Goal: Task Accomplishment & Management: Use online tool/utility

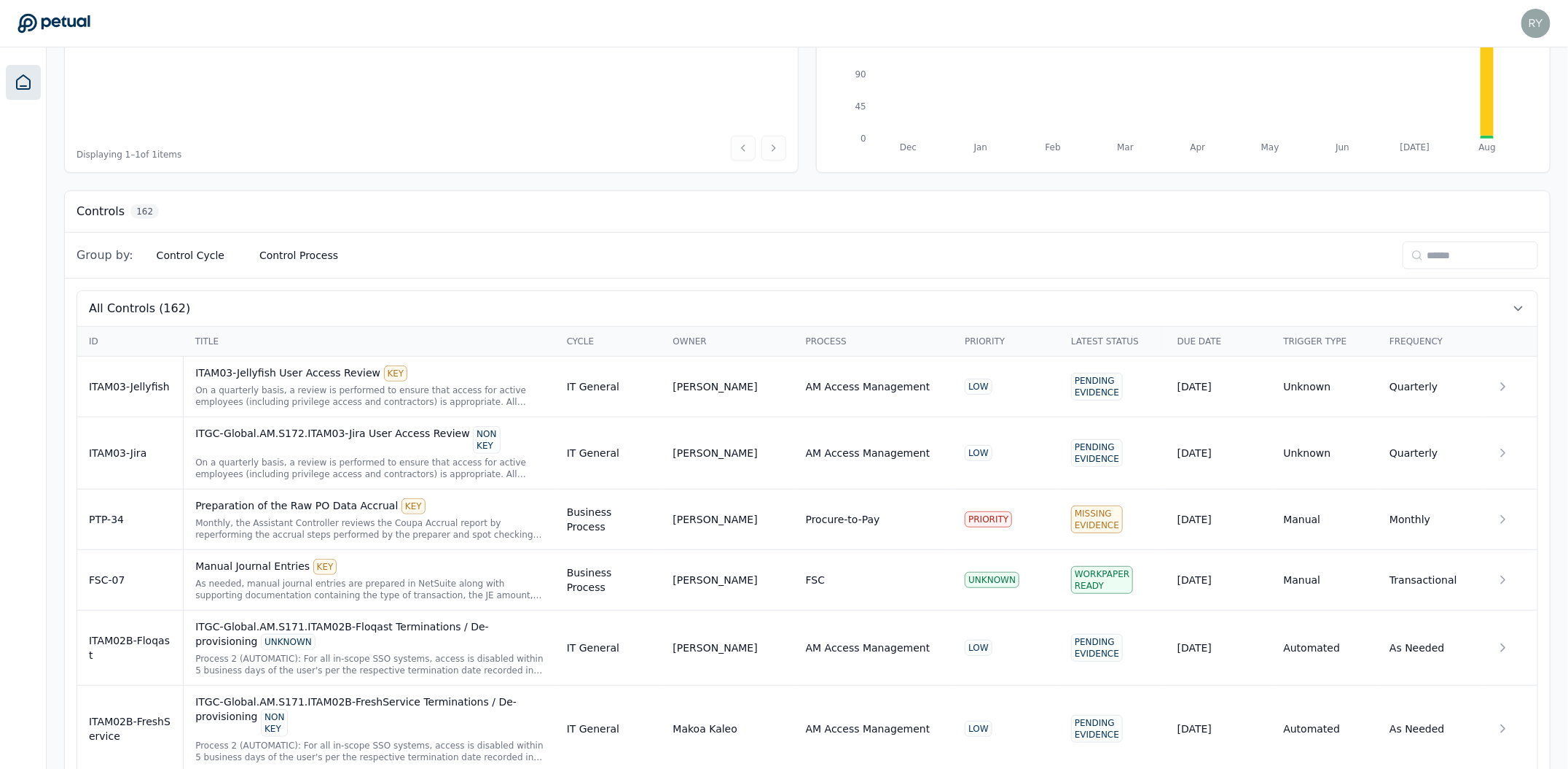
scroll to position [263, 0]
click at [194, 257] on button "Control Cycle" at bounding box center [190, 254] width 91 height 26
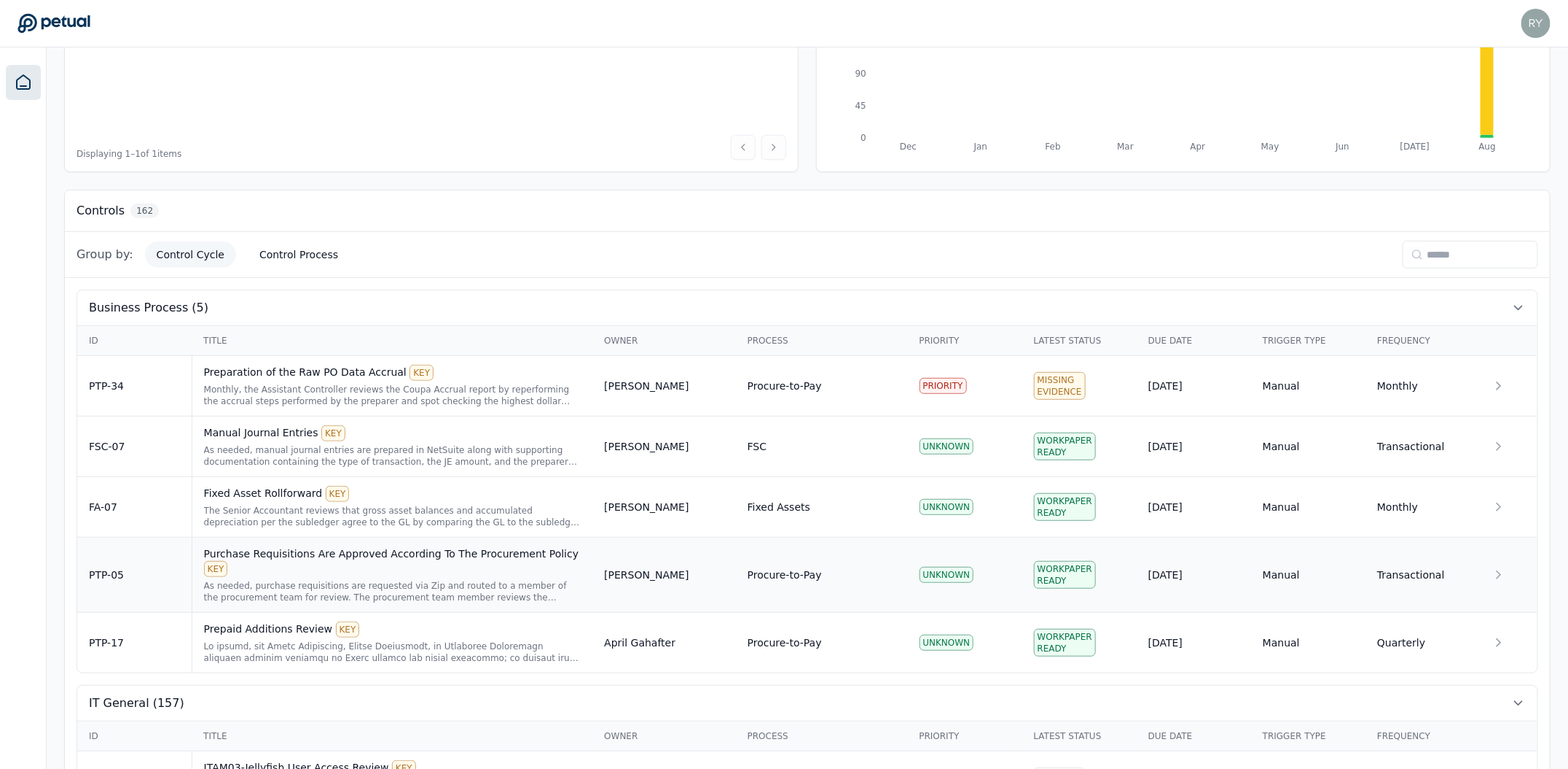
click at [373, 551] on div "Purchase Requisitions Are Approved According To The Procurement Policy KEY" at bounding box center [393, 561] width 378 height 31
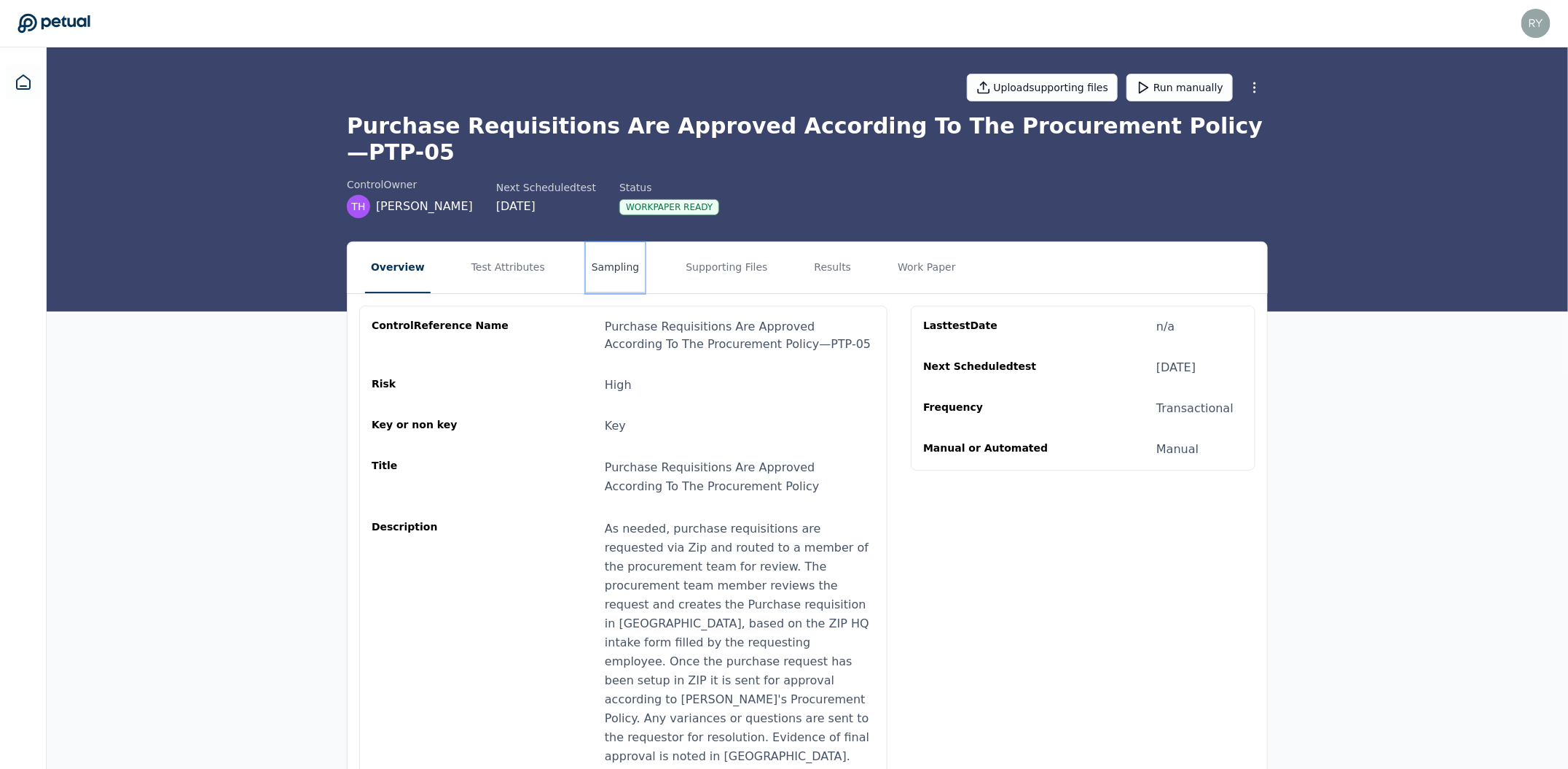
click at [600, 245] on button "Sampling" at bounding box center [615, 267] width 59 height 51
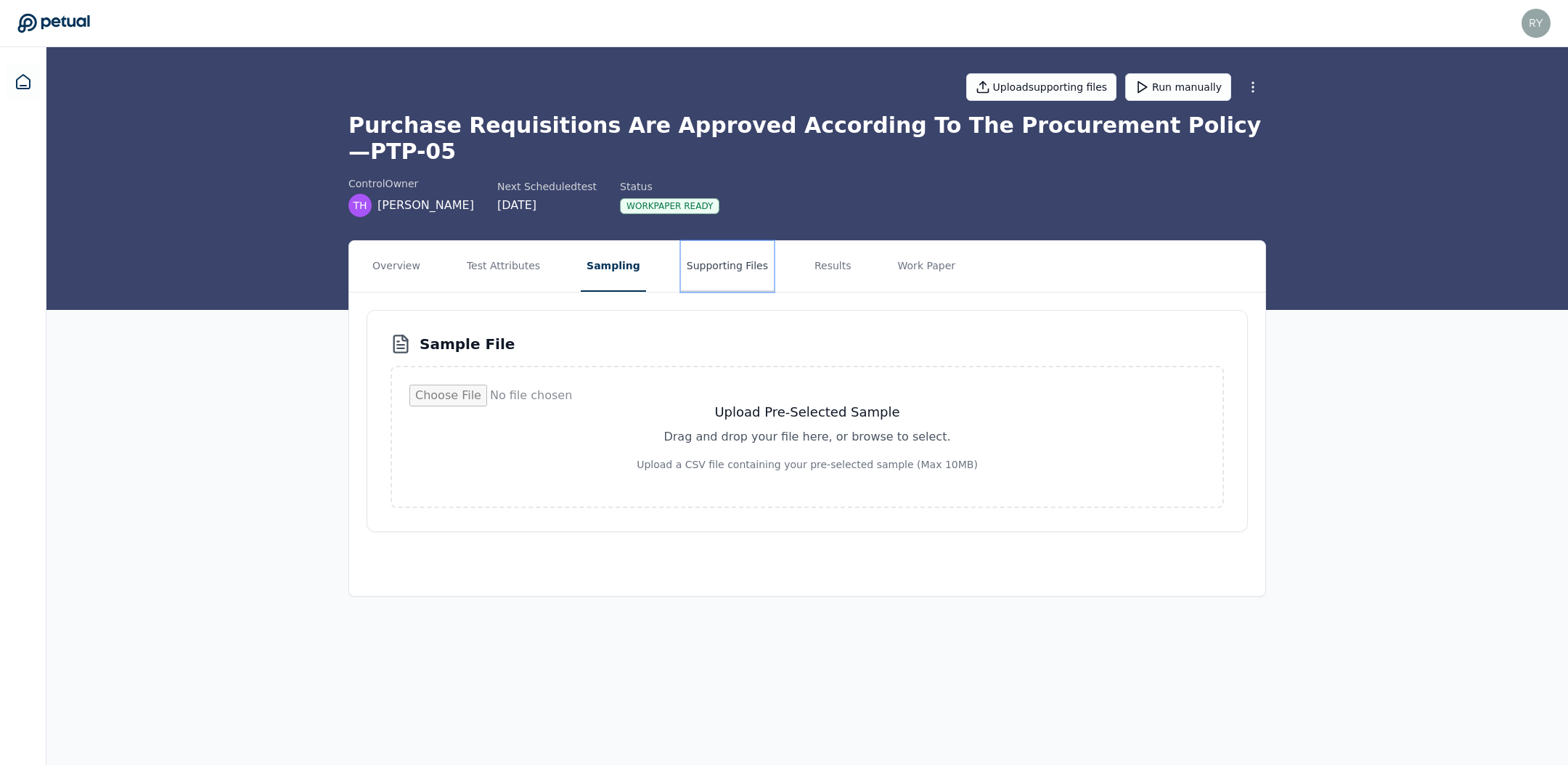
click at [694, 241] on button "Supporting Files" at bounding box center [728, 266] width 93 height 51
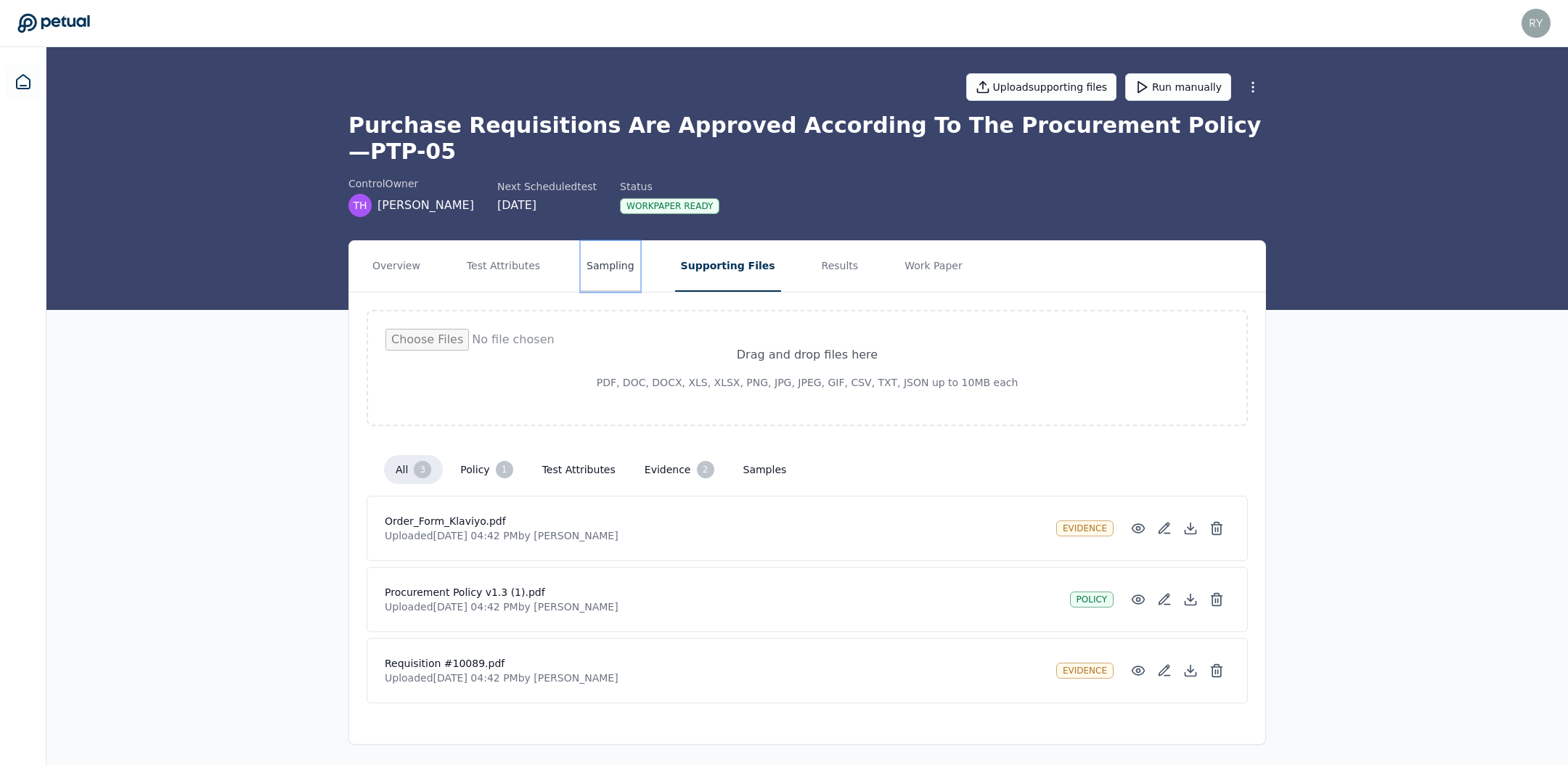
click at [611, 243] on button "Sampling" at bounding box center [610, 266] width 59 height 51
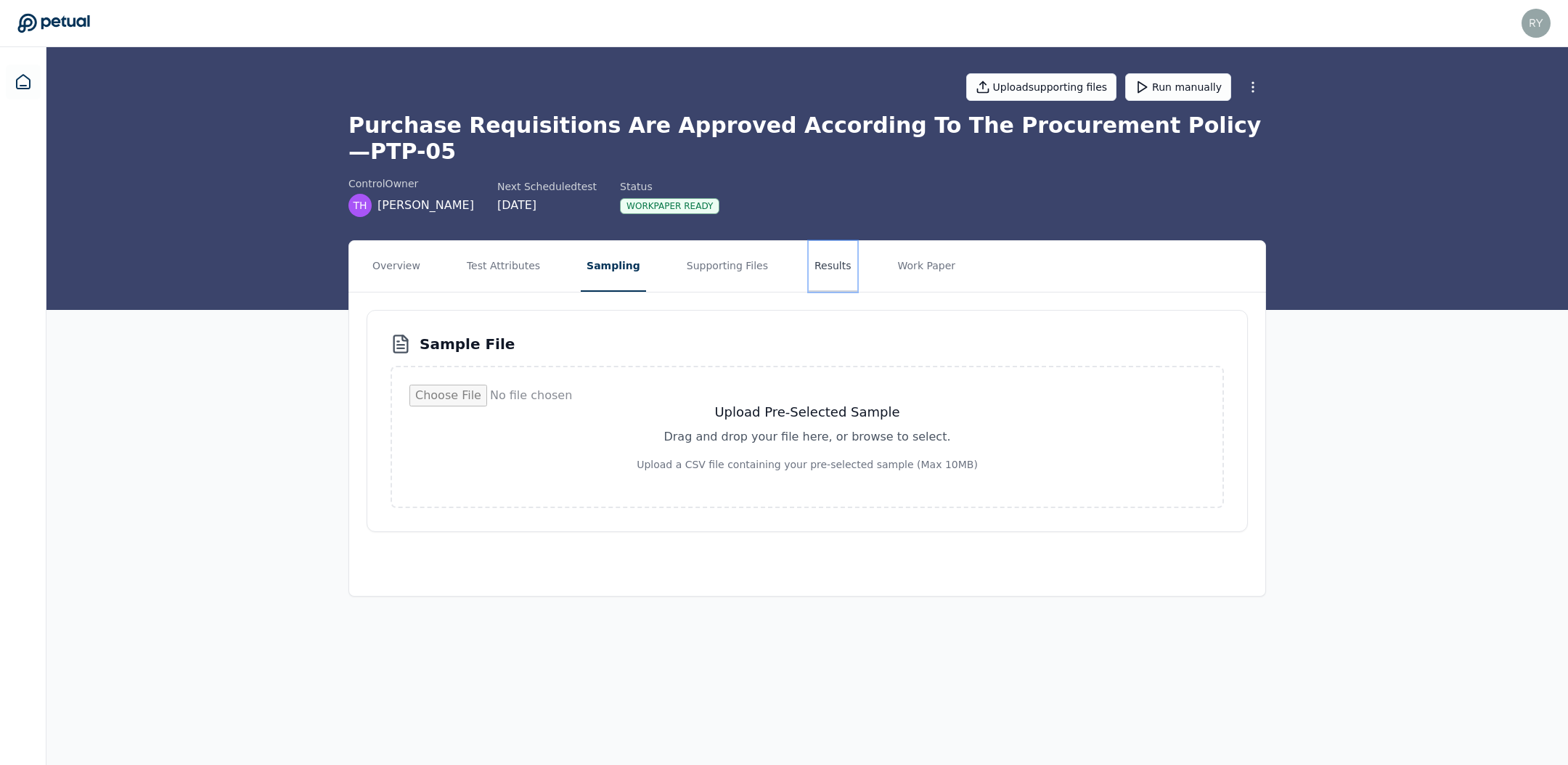
click at [809, 244] on button "Results" at bounding box center [833, 266] width 49 height 51
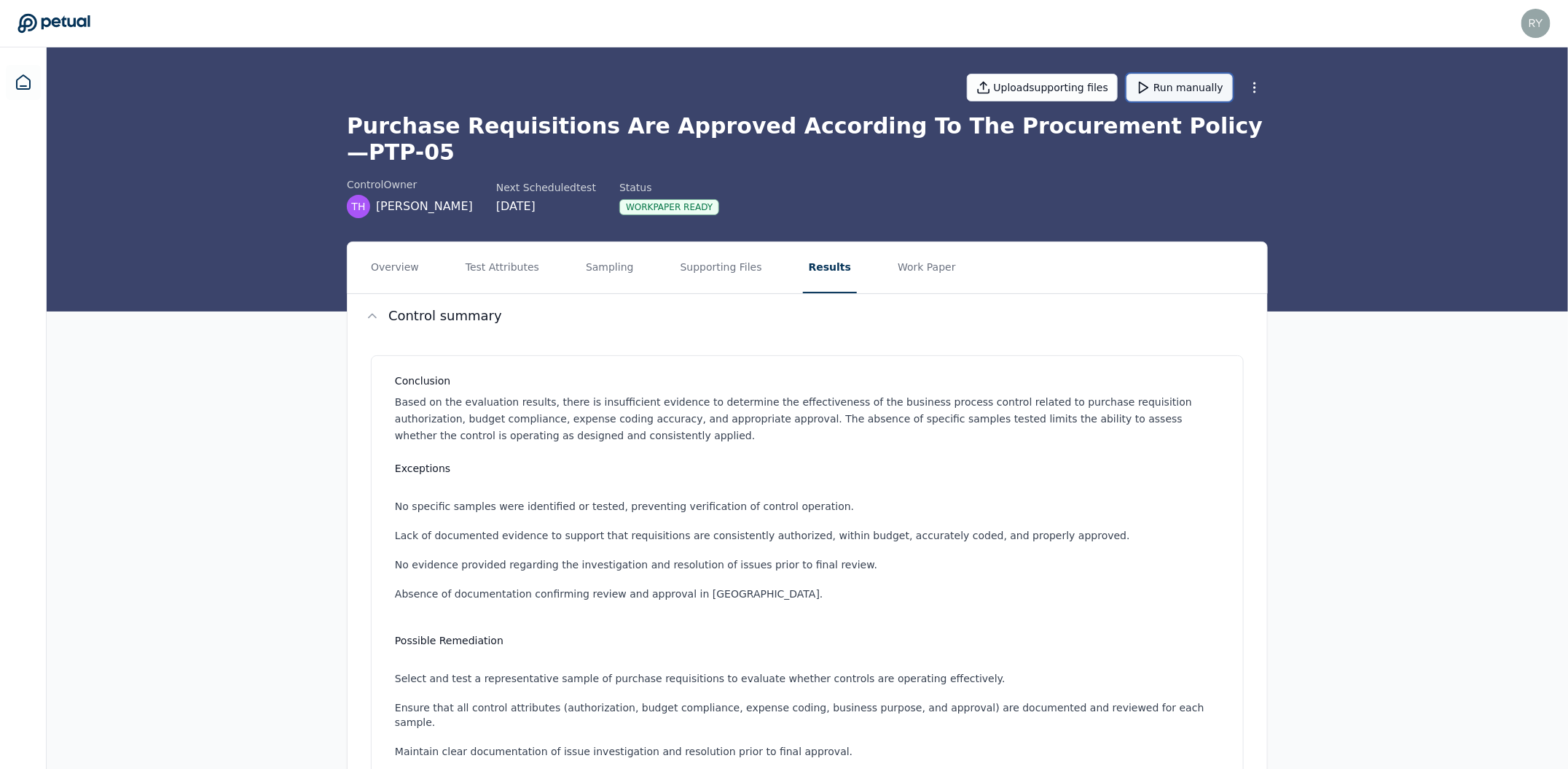
click at [1196, 91] on button "Run manually" at bounding box center [1180, 87] width 106 height 28
click at [746, 248] on button "Supporting Files" at bounding box center [722, 267] width 94 height 51
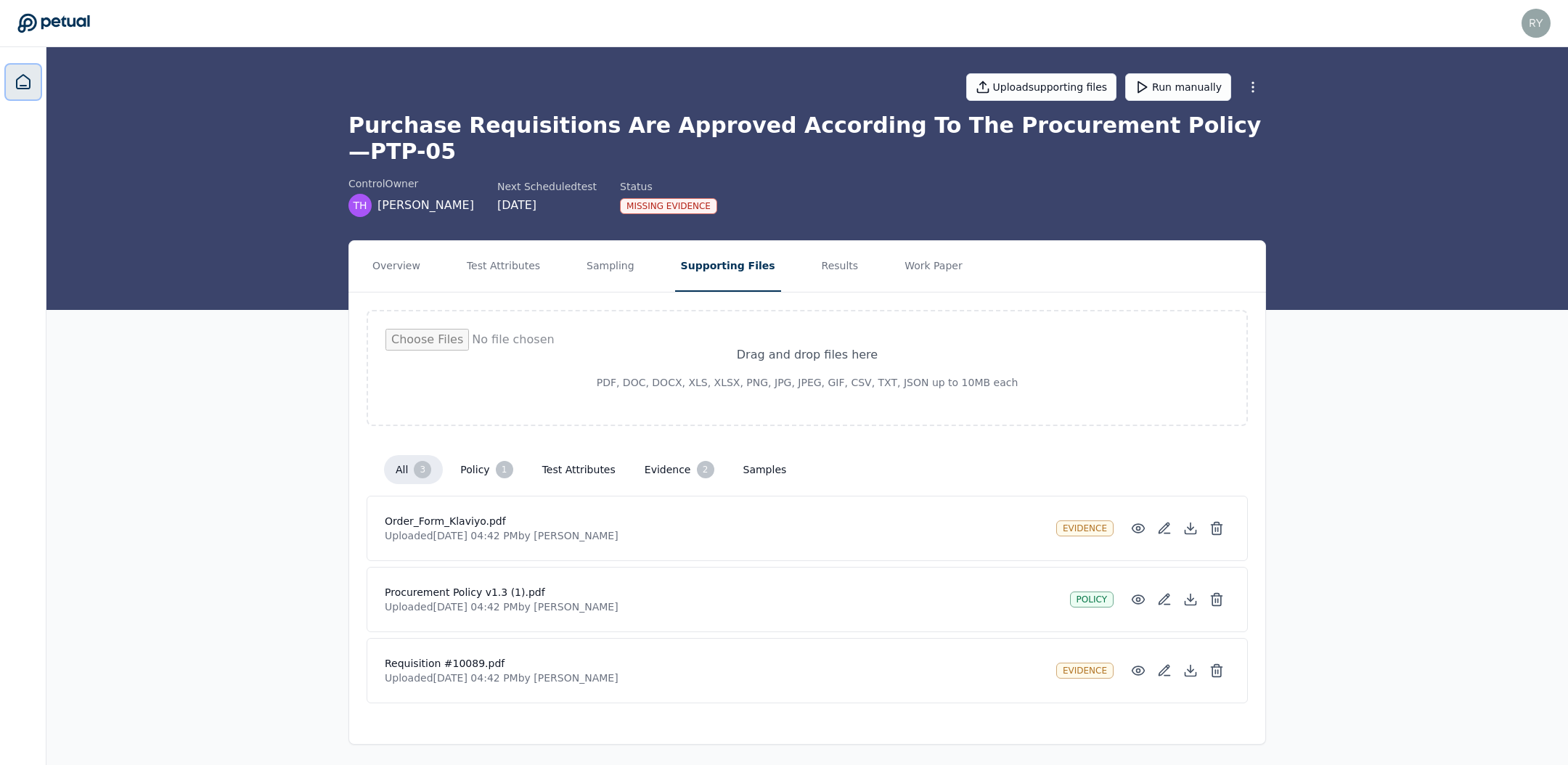
click at [9, 99] on link at bounding box center [23, 82] width 35 height 35
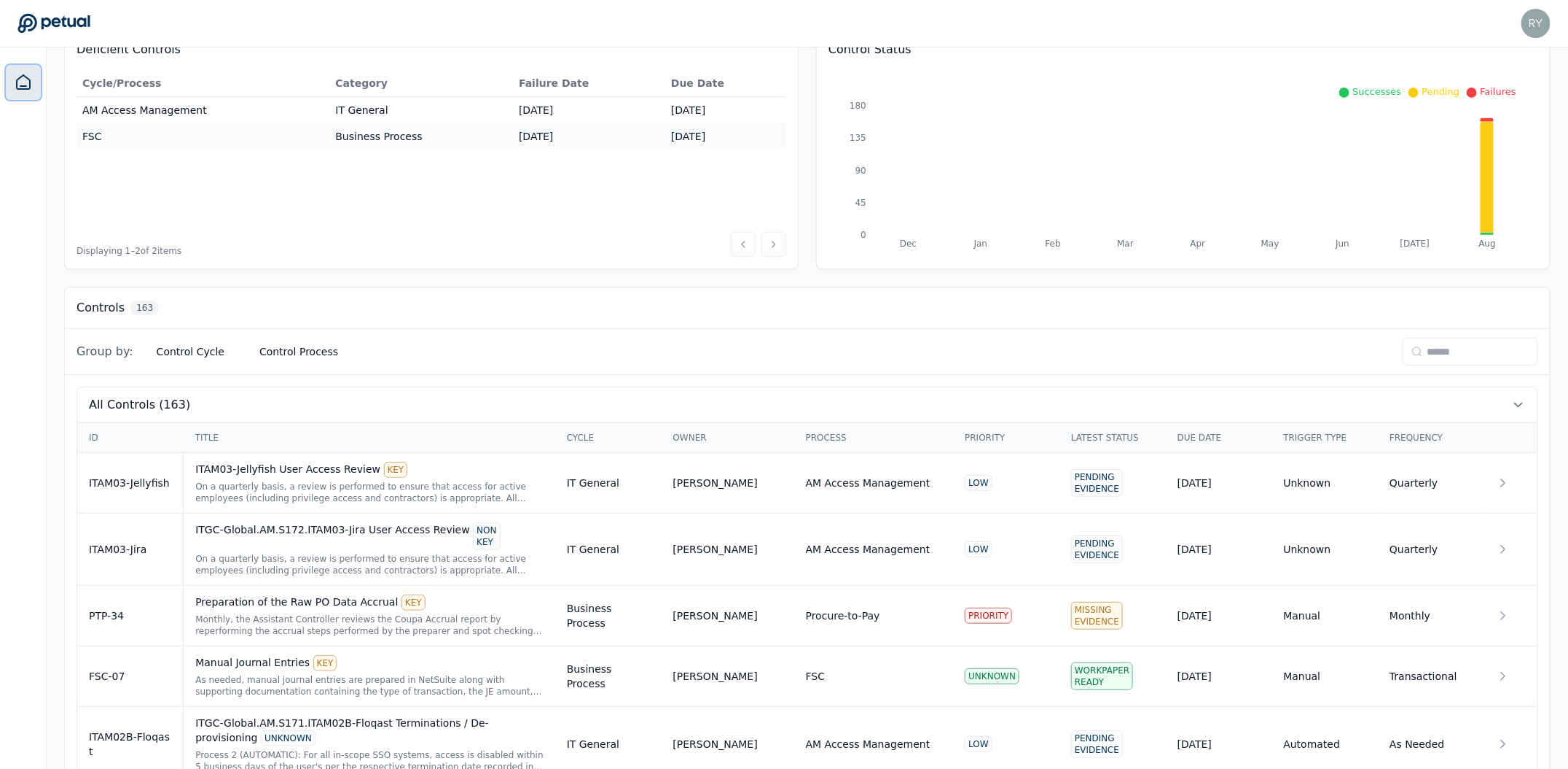
scroll to position [250, 0]
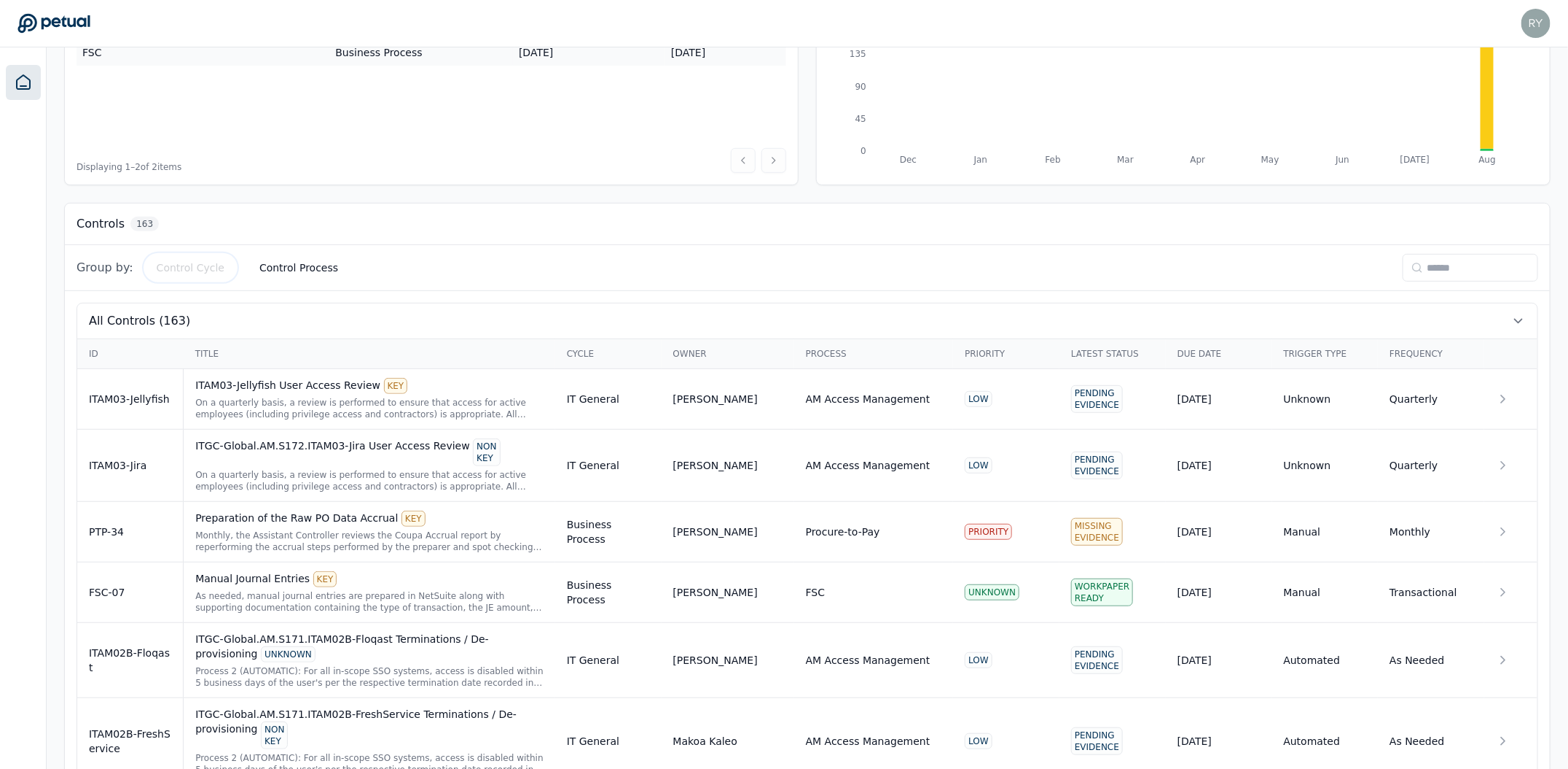
click at [196, 265] on button "Control Cycle" at bounding box center [190, 267] width 91 height 26
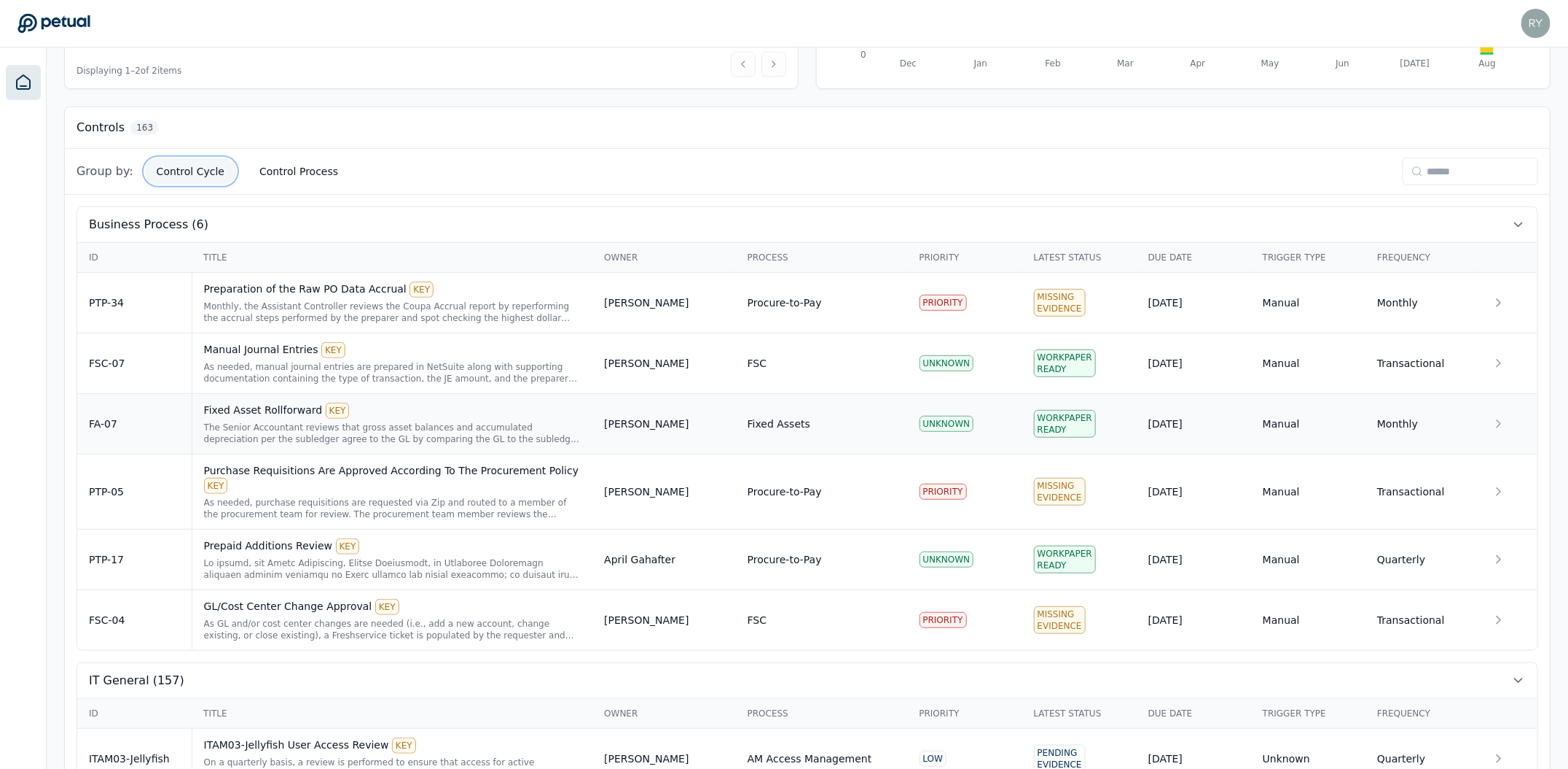
scroll to position [350, 0]
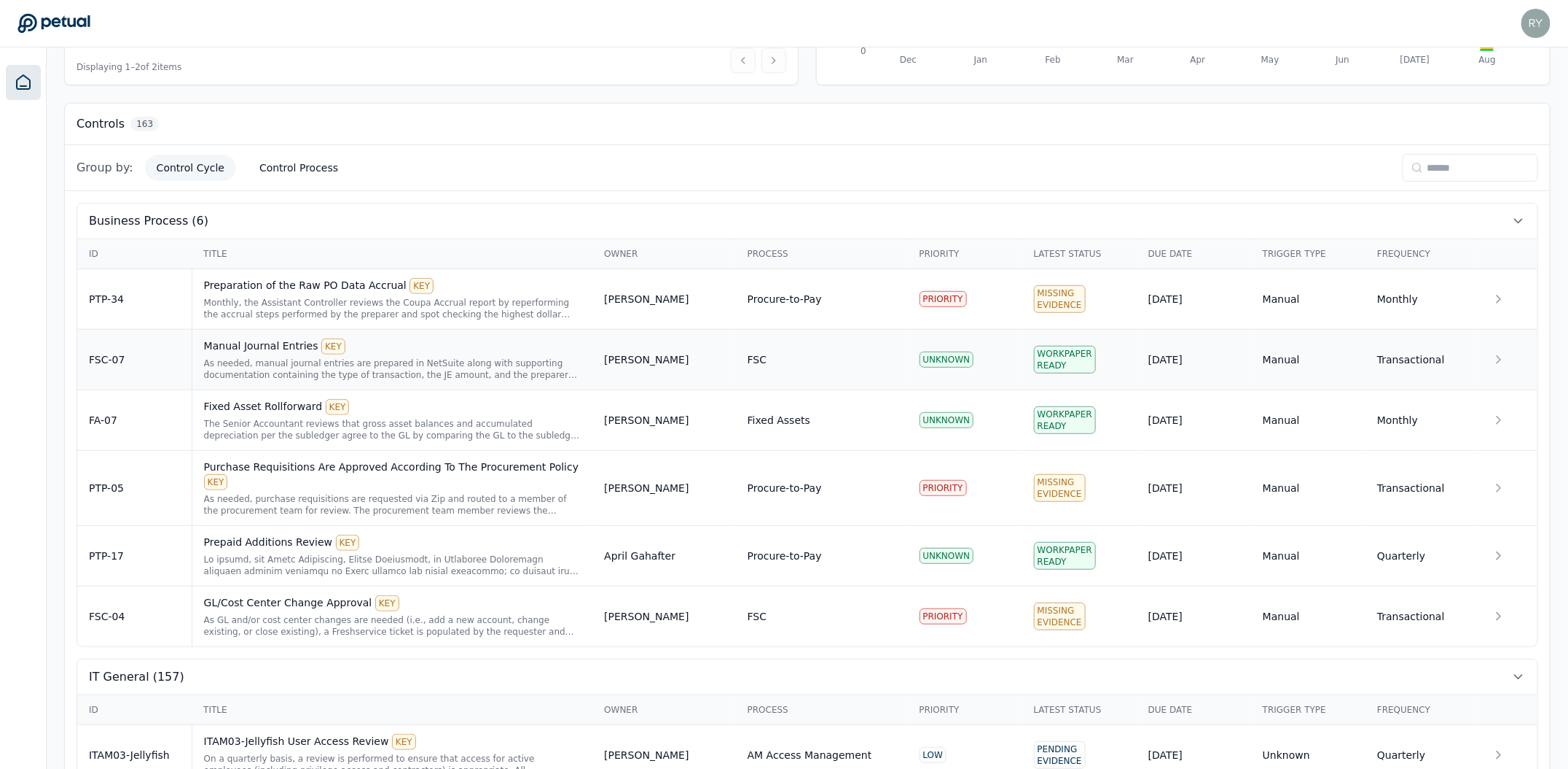
click at [373, 357] on div "As needed, manual journal entries are prepared in NetSuite along with supportin…" at bounding box center [393, 368] width 378 height 23
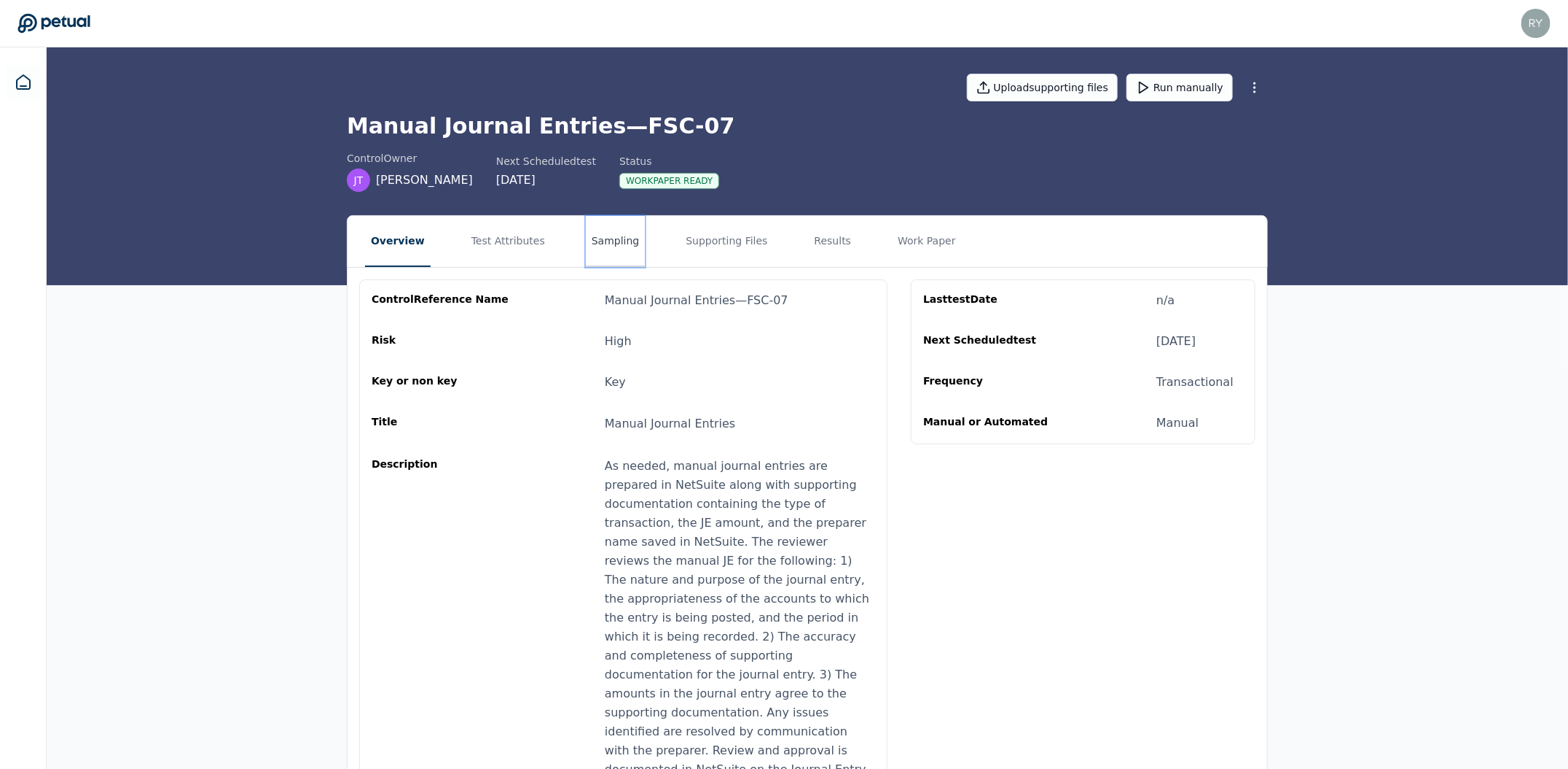
click at [612, 245] on button "Sampling" at bounding box center [615, 241] width 59 height 51
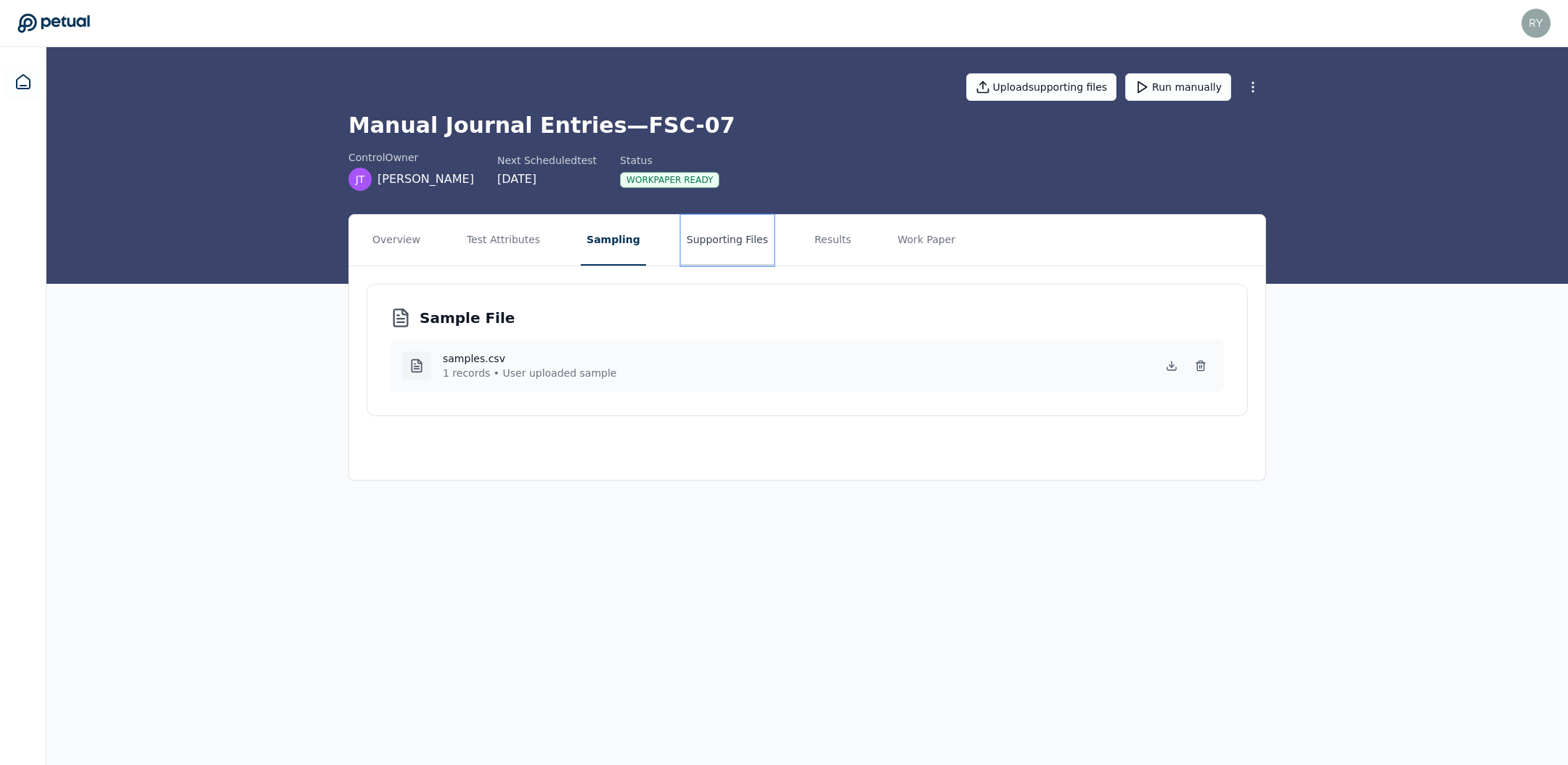
click at [714, 244] on button "Supporting Files" at bounding box center [728, 240] width 93 height 51
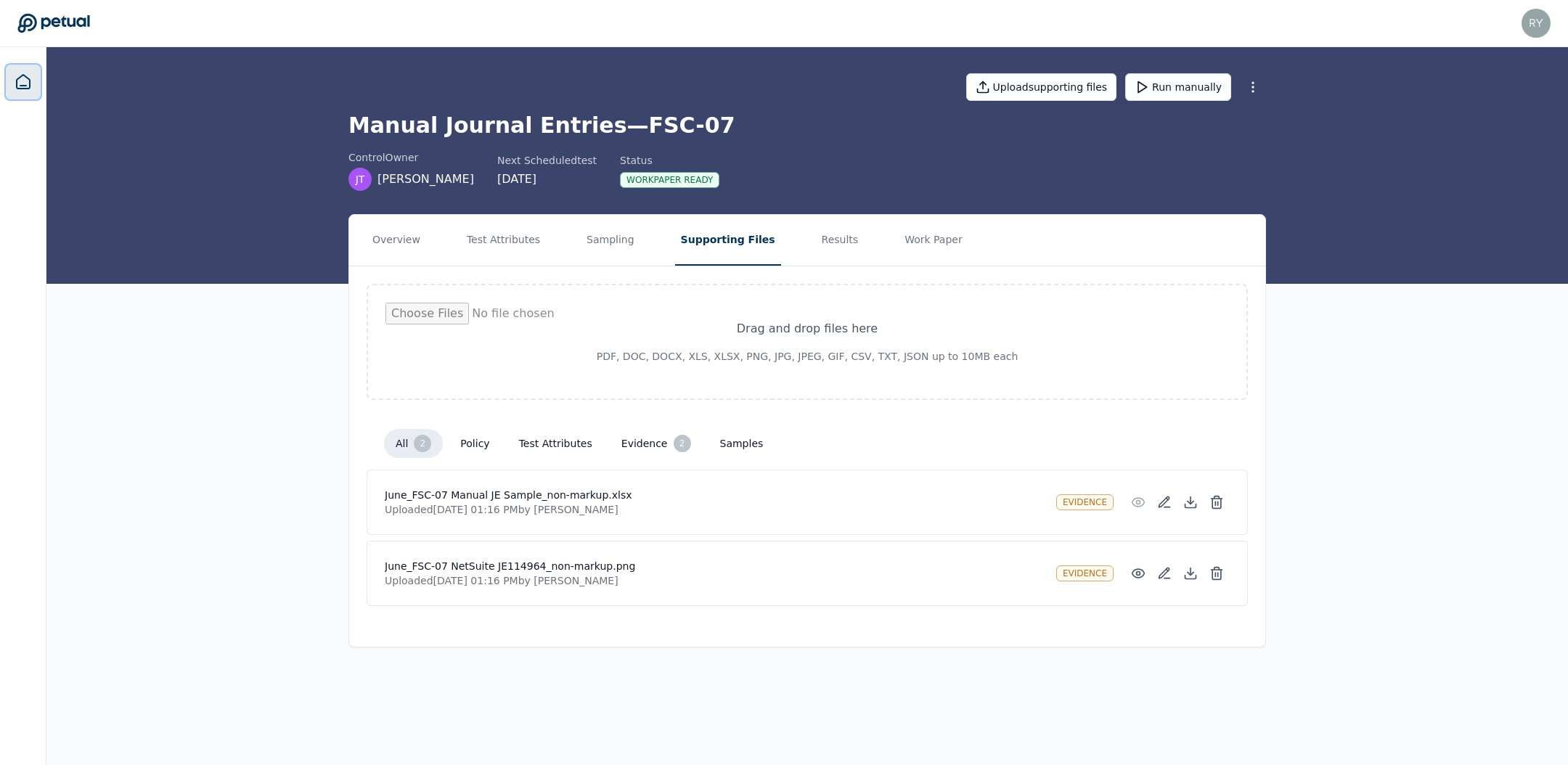
click at [17, 84] on icon at bounding box center [23, 81] width 13 height 13
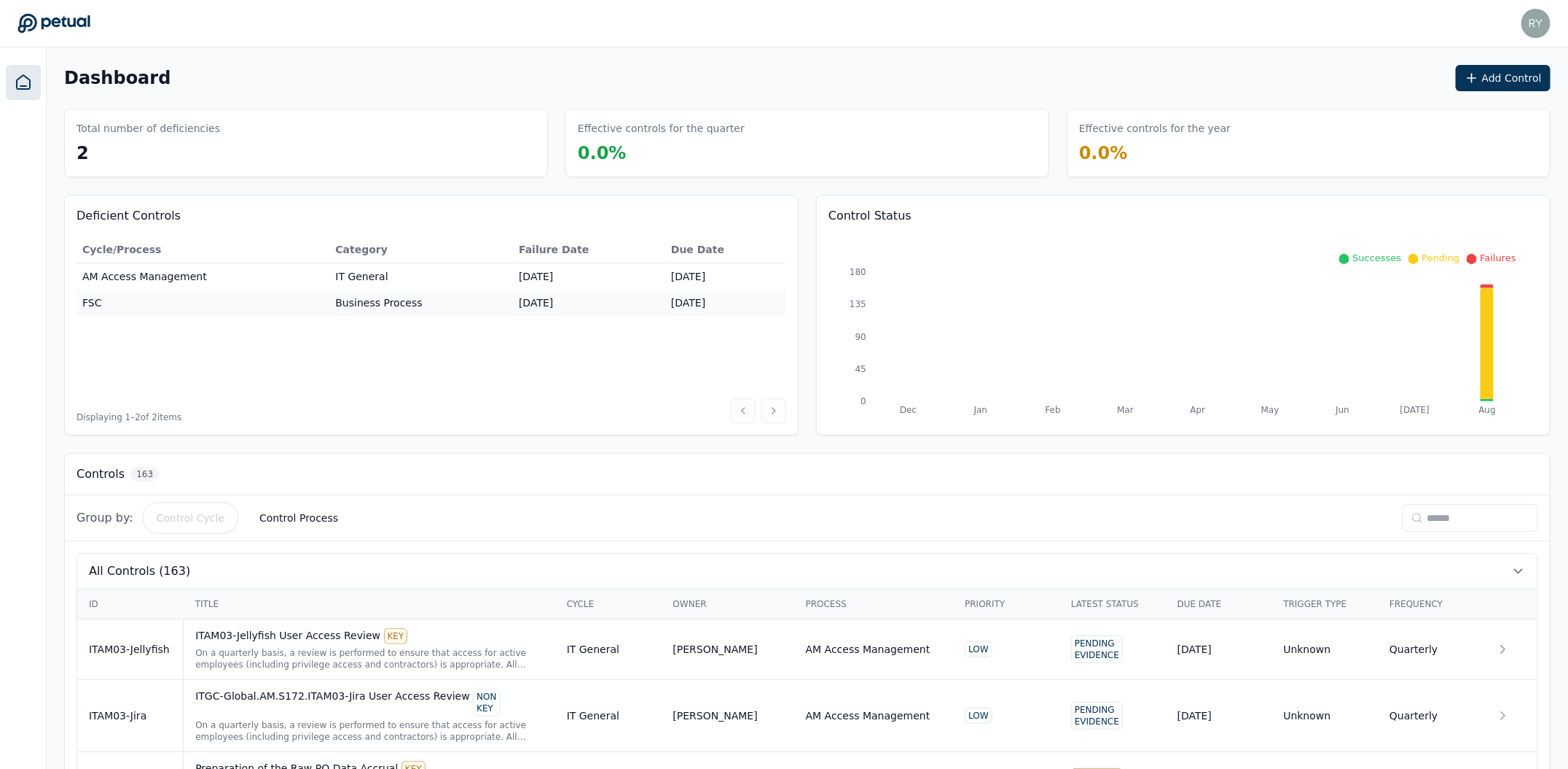
click at [194, 517] on button "Control Cycle" at bounding box center [190, 517] width 91 height 26
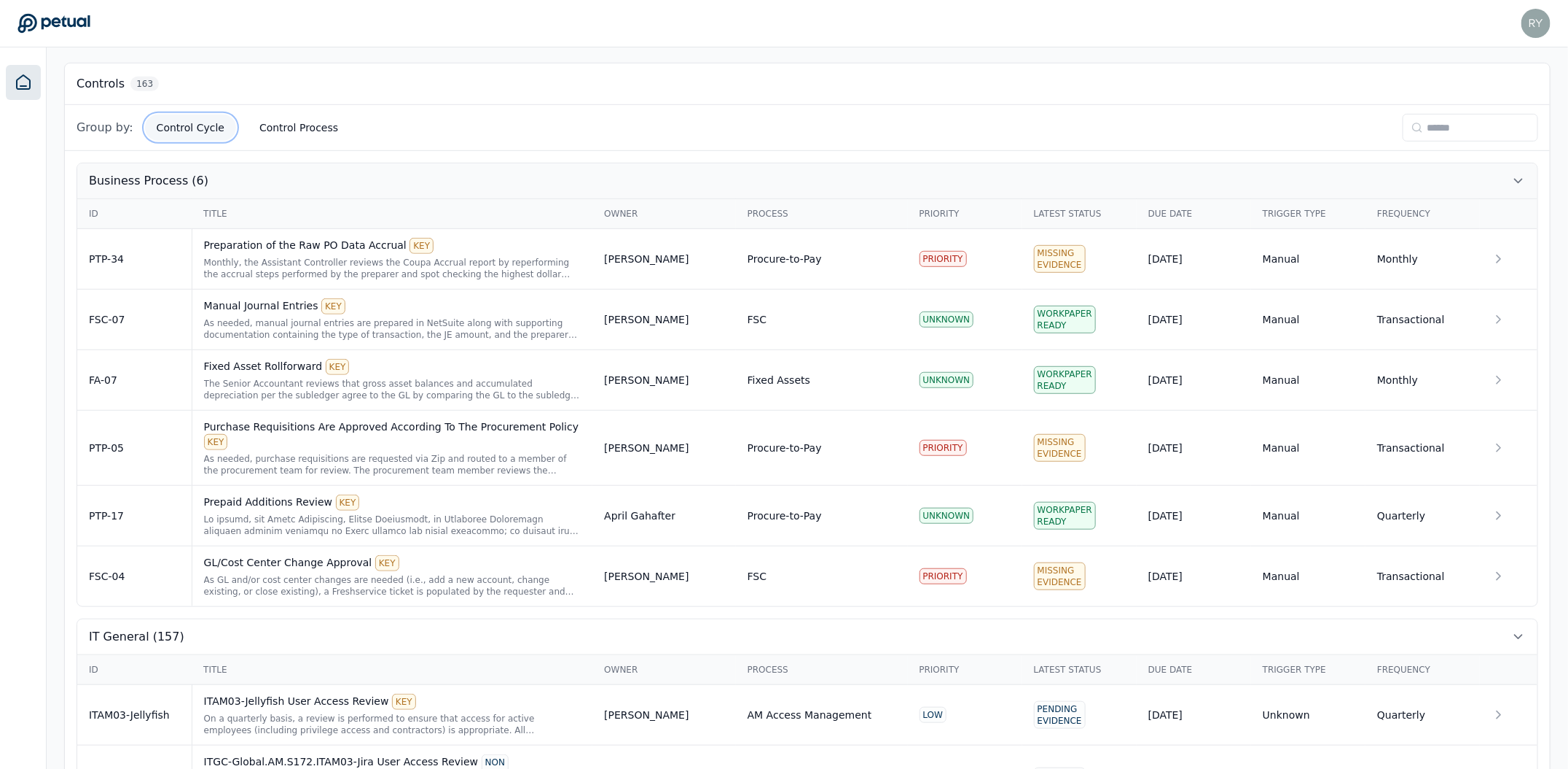
scroll to position [420, 0]
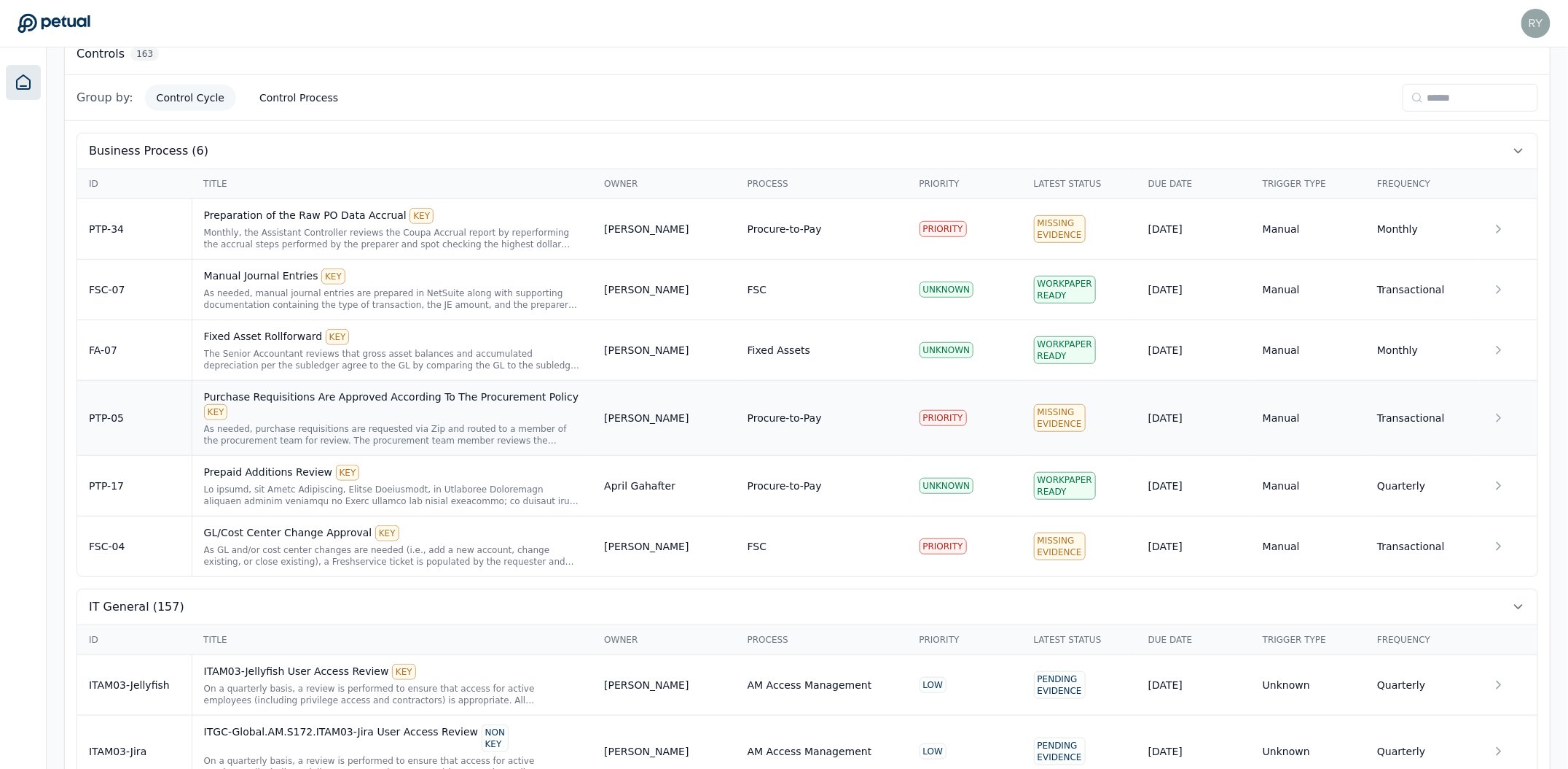
click at [424, 402] on div "Purchase Requisitions Are Approved According To The Procurement Policy KEY" at bounding box center [393, 405] width 378 height 31
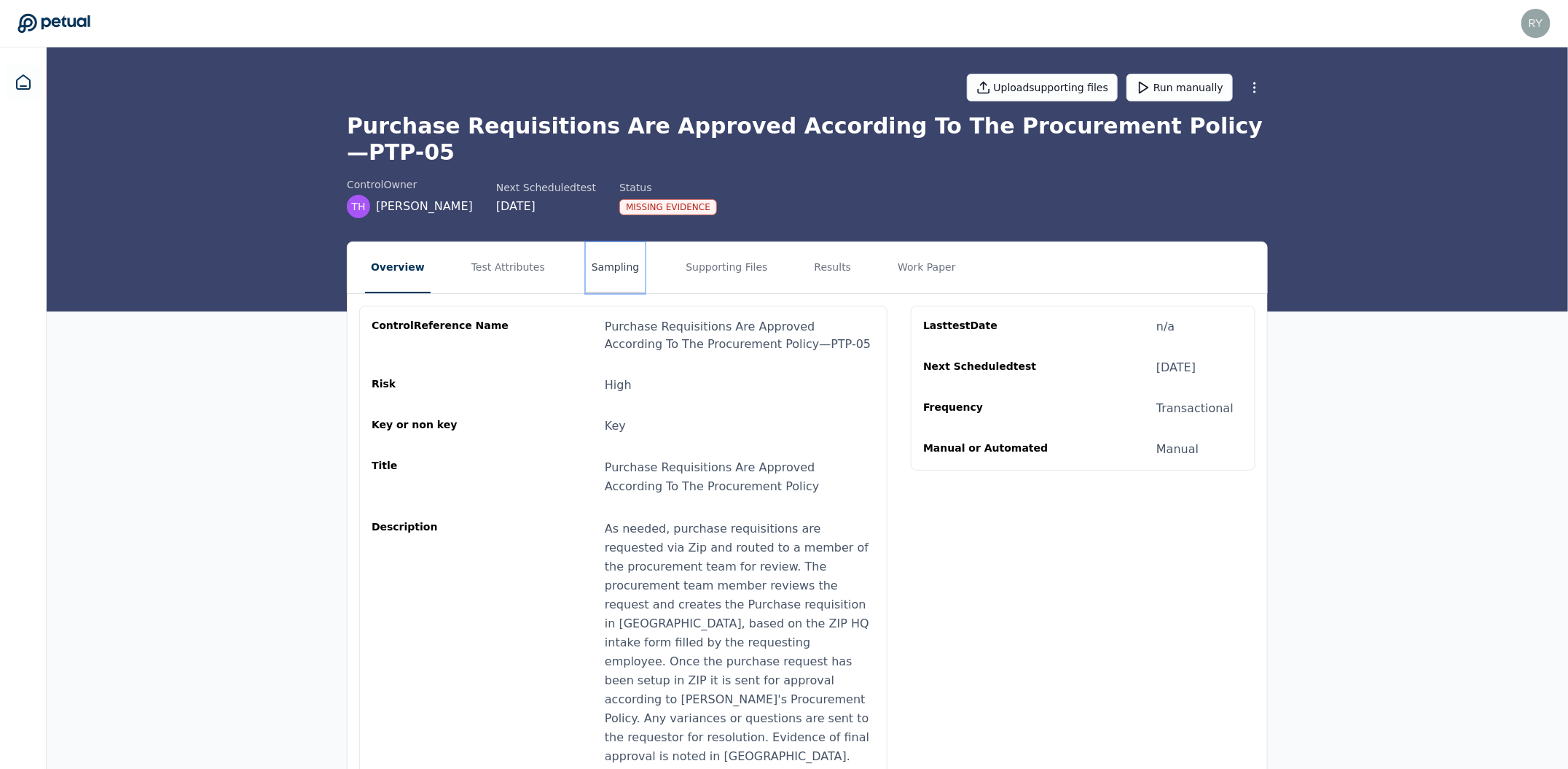
click at [614, 247] on button "Sampling" at bounding box center [615, 267] width 59 height 51
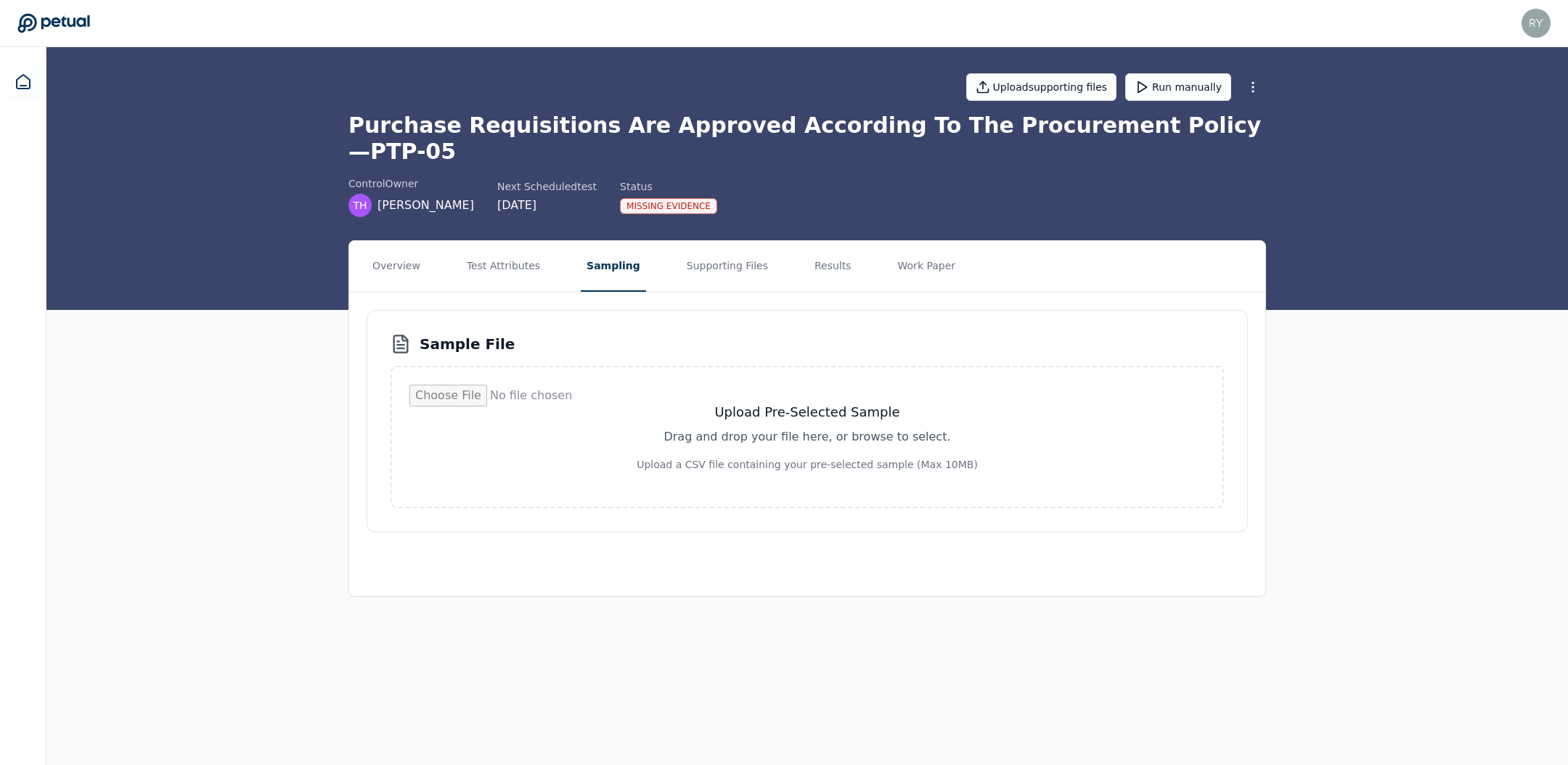
click at [747, 390] on input "file" at bounding box center [807, 437] width 795 height 104
click at [746, 242] on button "Supporting Files" at bounding box center [728, 266] width 93 height 51
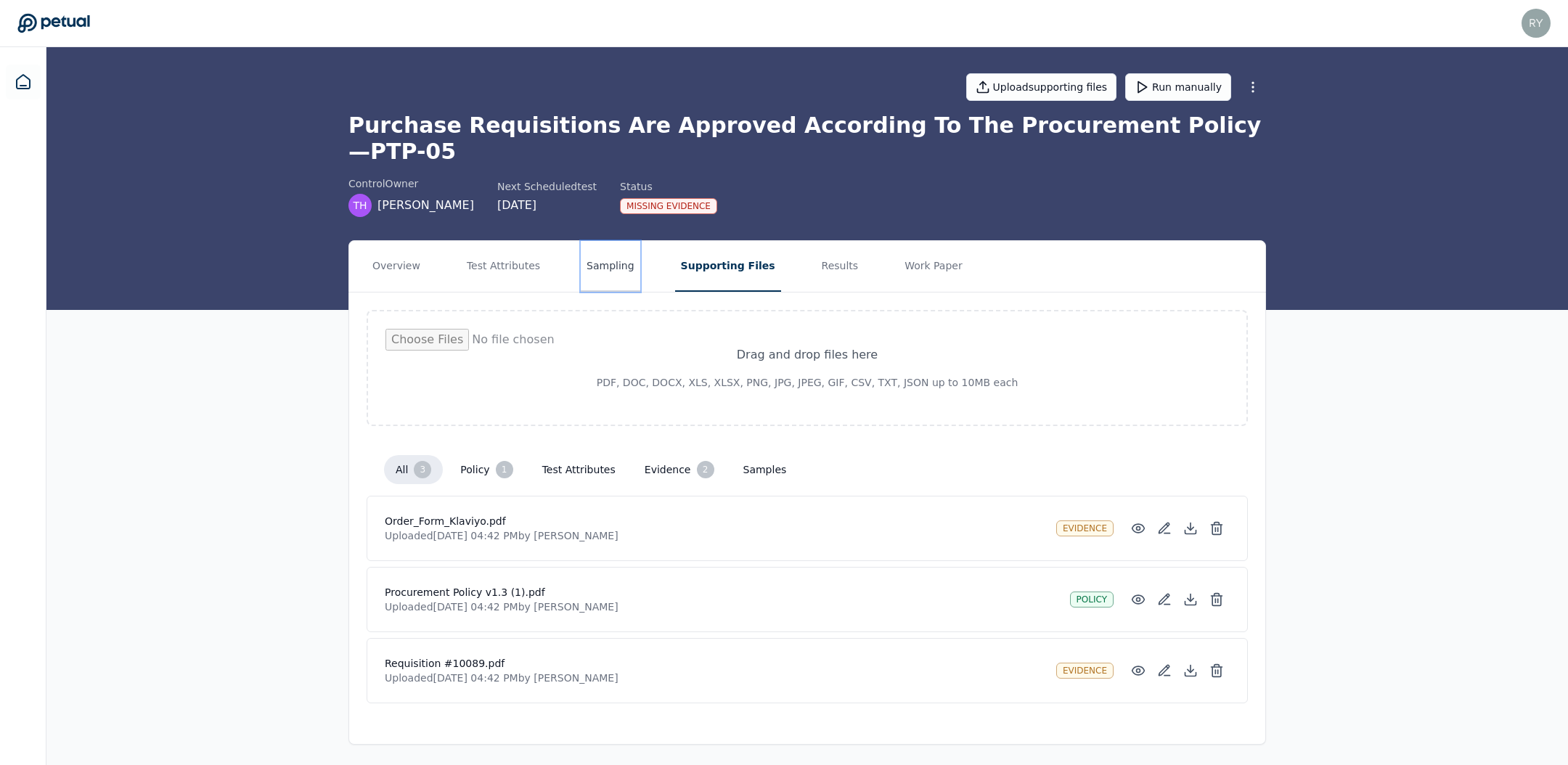
click at [602, 241] on button "Sampling" at bounding box center [610, 266] width 59 height 51
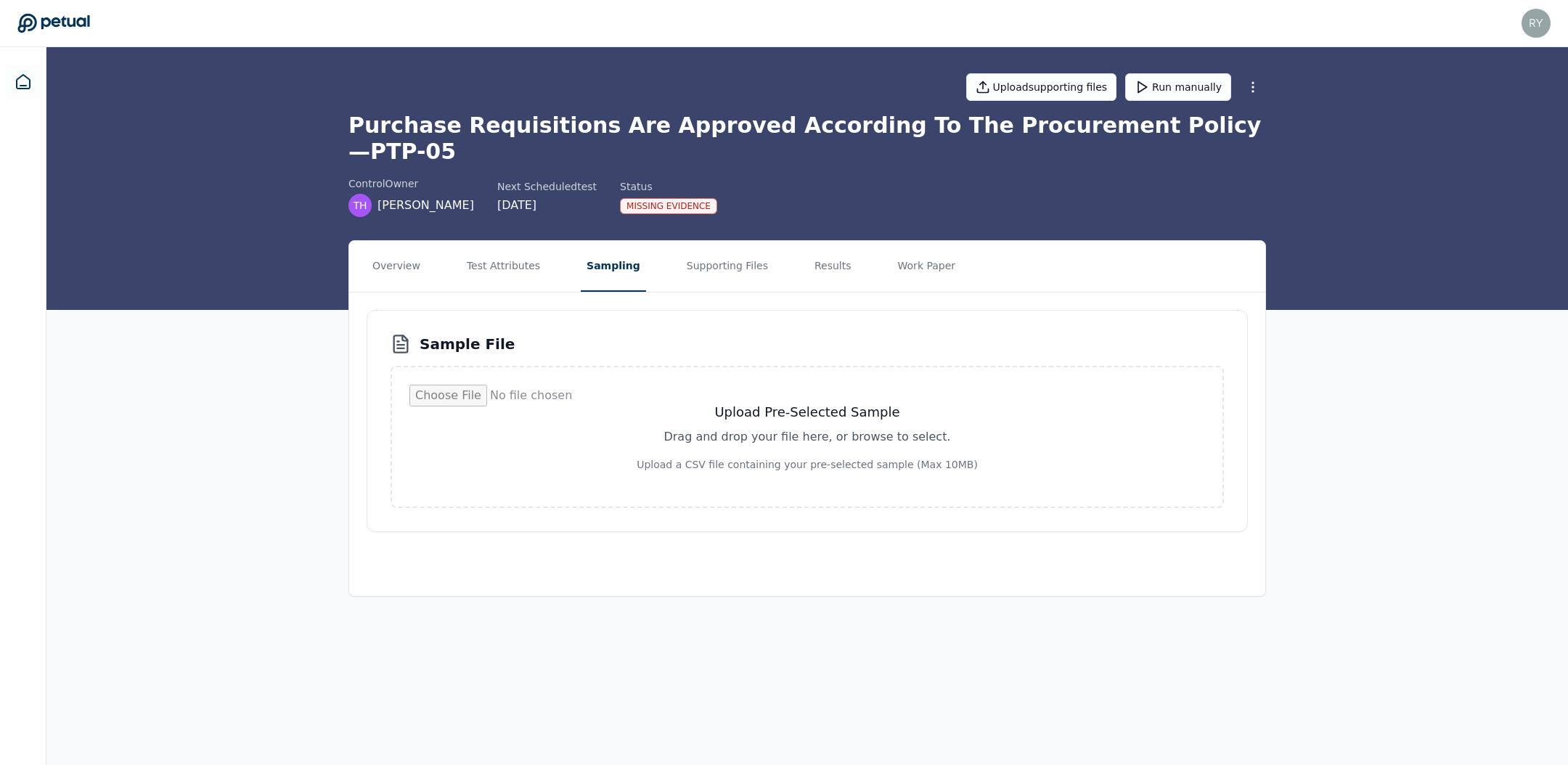
click at [767, 388] on input "file" at bounding box center [807, 437] width 795 height 104
click at [739, 401] on input "file" at bounding box center [807, 437] width 795 height 104
click at [792, 391] on input "file" at bounding box center [807, 437] width 795 height 104
click at [765, 408] on input "file" at bounding box center [807, 437] width 795 height 104
click at [523, 241] on button "Test Attributes" at bounding box center [504, 266] width 85 height 51
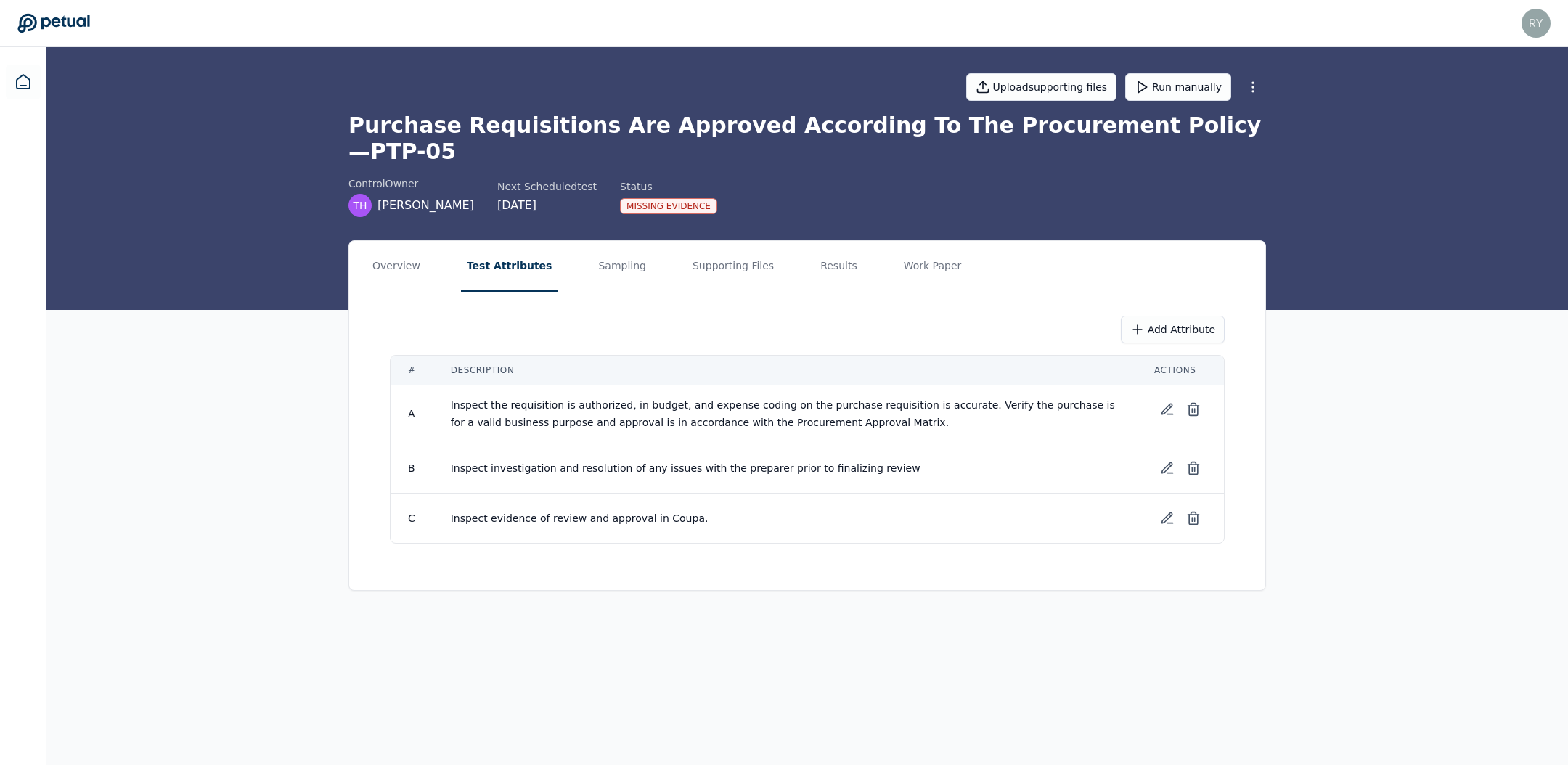
click at [638, 255] on nav "Overview Test Attributes Sampling Supporting Files Results Work Paper" at bounding box center [807, 266] width 916 height 51
click at [640, 243] on nav "Overview Test Attributes Sampling Supporting Files Results Work Paper" at bounding box center [807, 266] width 916 height 51
click at [629, 243] on button "Sampling" at bounding box center [622, 266] width 59 height 51
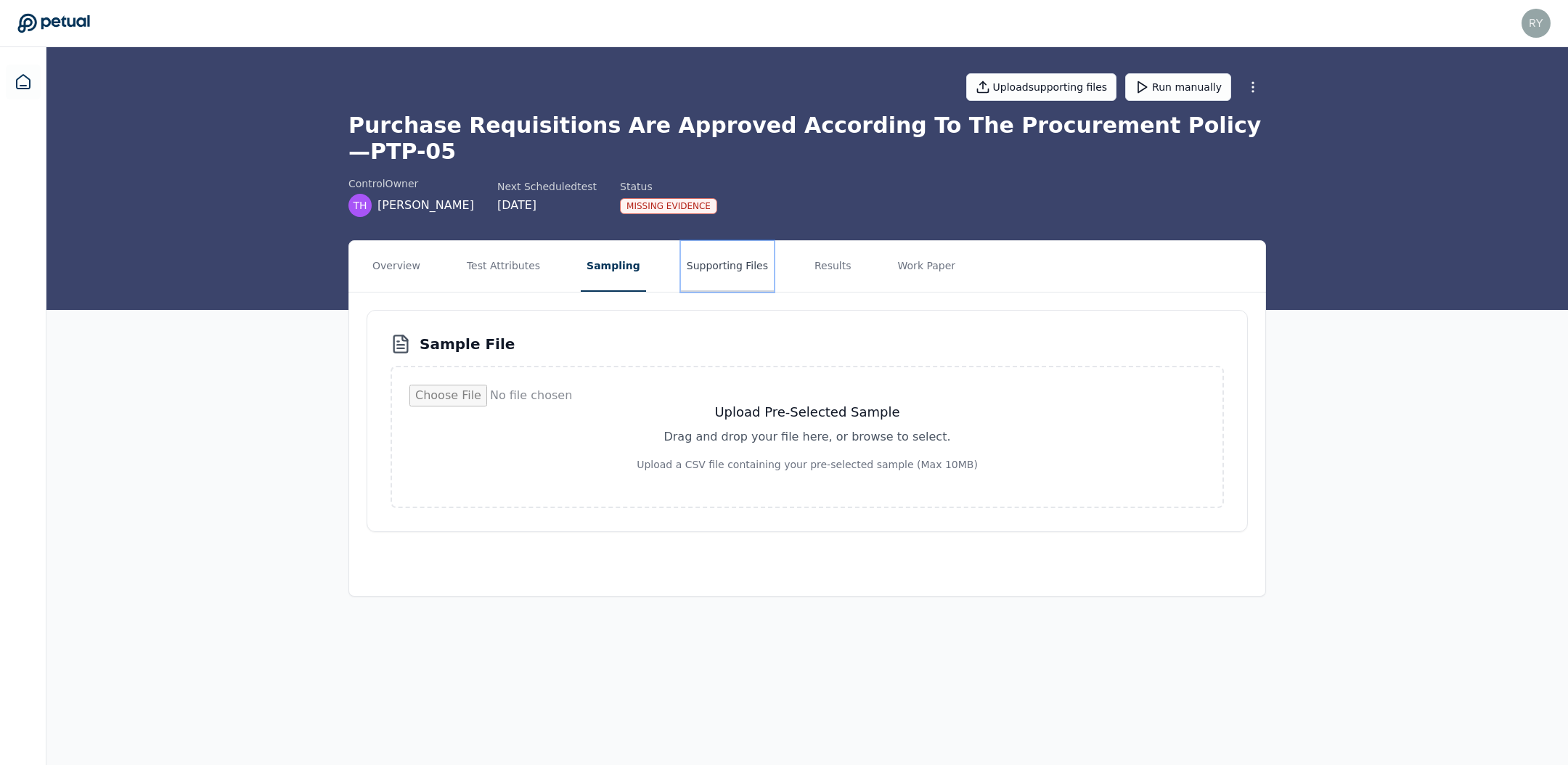
click at [707, 249] on button "Supporting Files" at bounding box center [728, 266] width 93 height 51
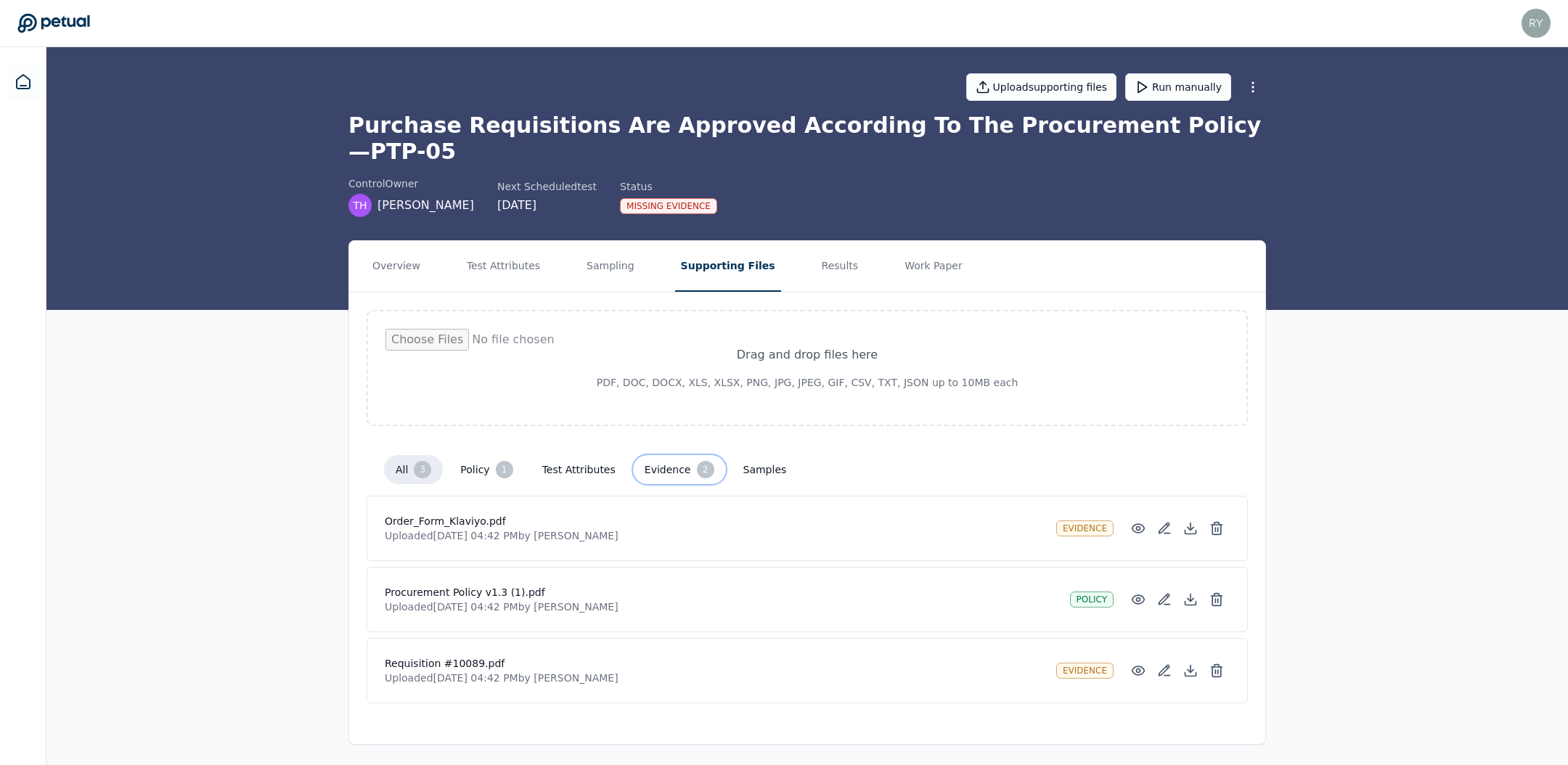
click at [686, 455] on button "evidence 2" at bounding box center [679, 469] width 93 height 29
click at [419, 461] on div "3" at bounding box center [423, 470] width 17 height 17
click at [539, 241] on button "Test Attributes" at bounding box center [504, 266] width 85 height 51
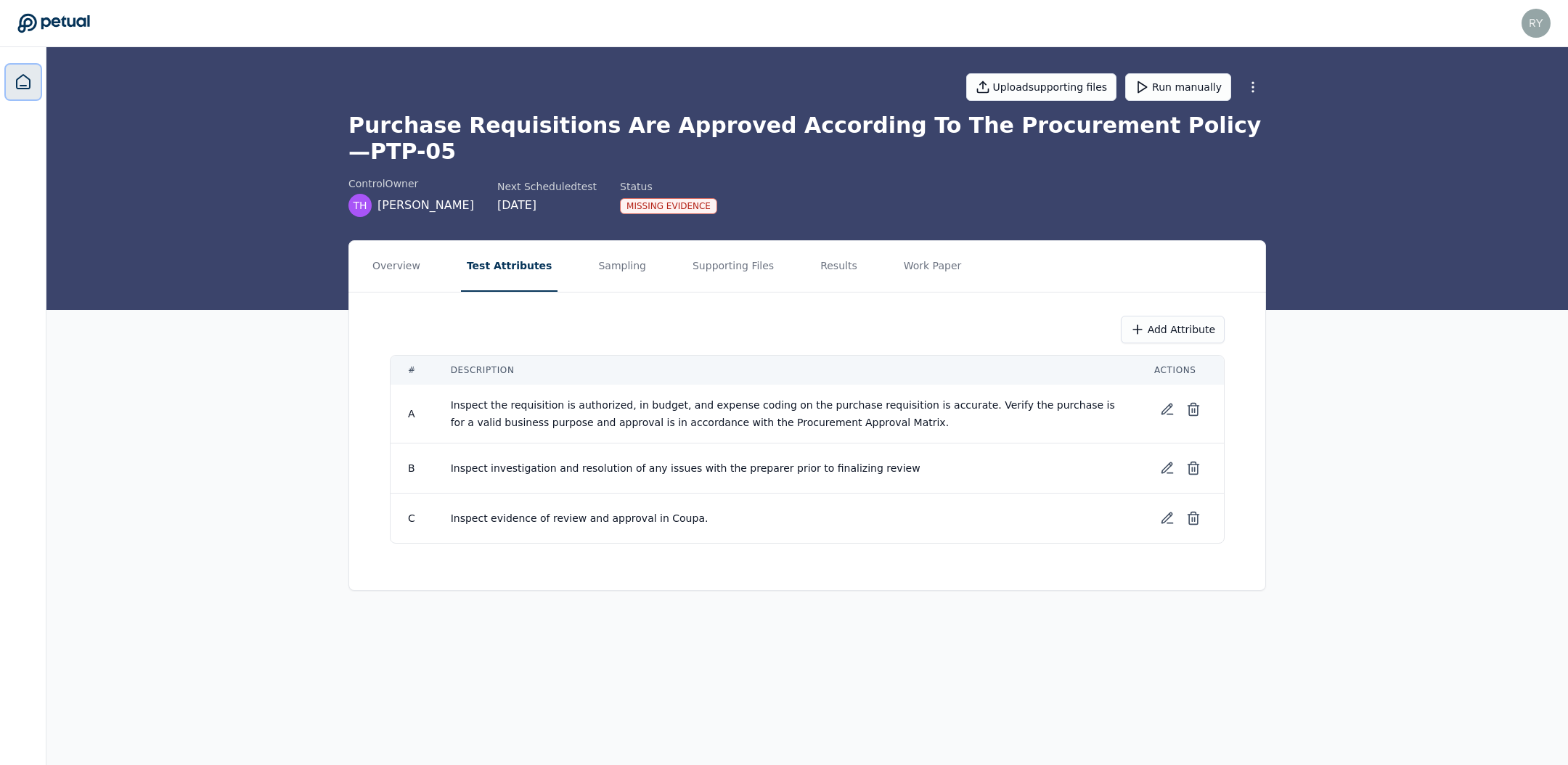
click at [29, 84] on icon at bounding box center [23, 81] width 13 height 13
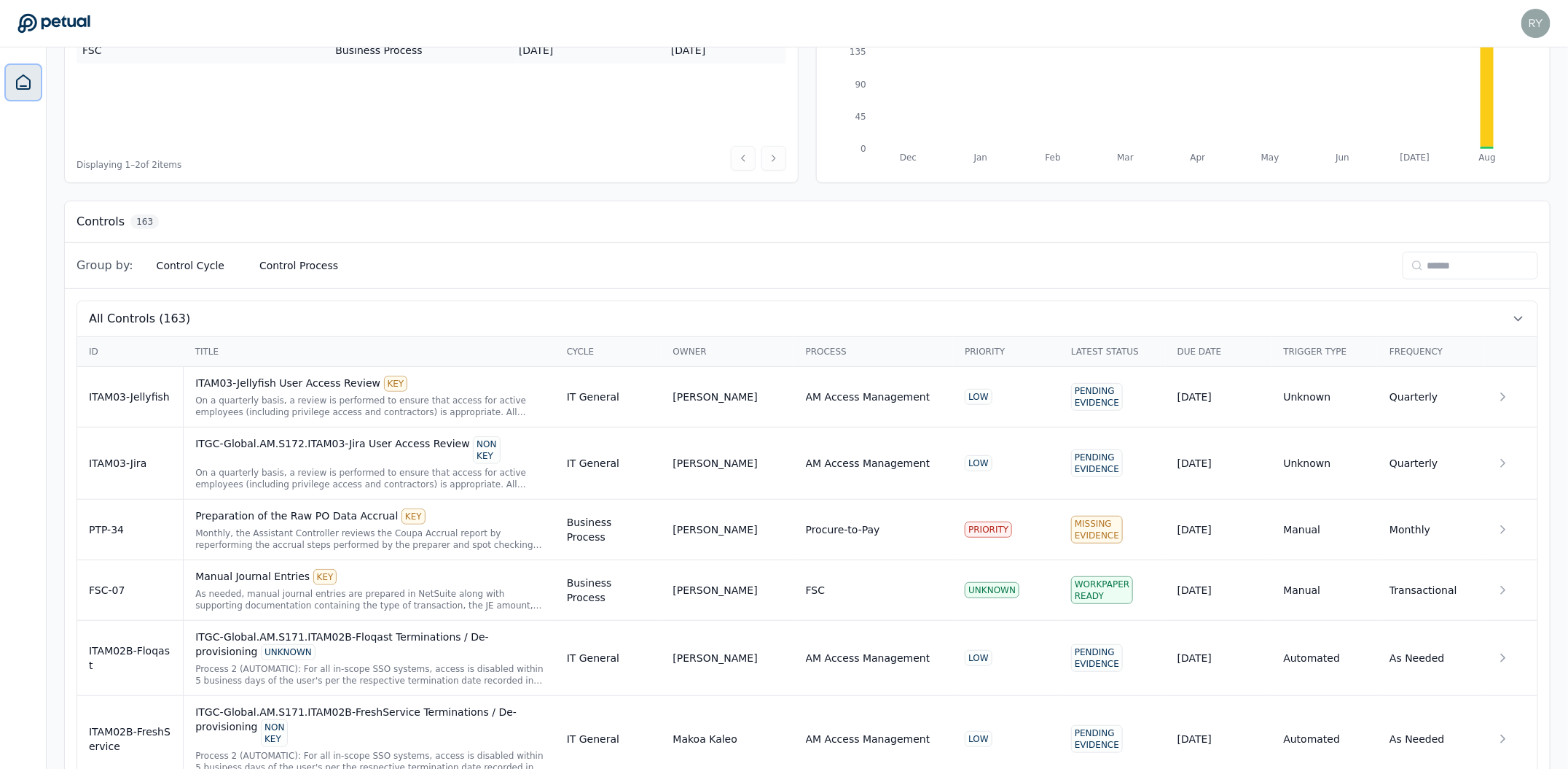
scroll to position [321, 0]
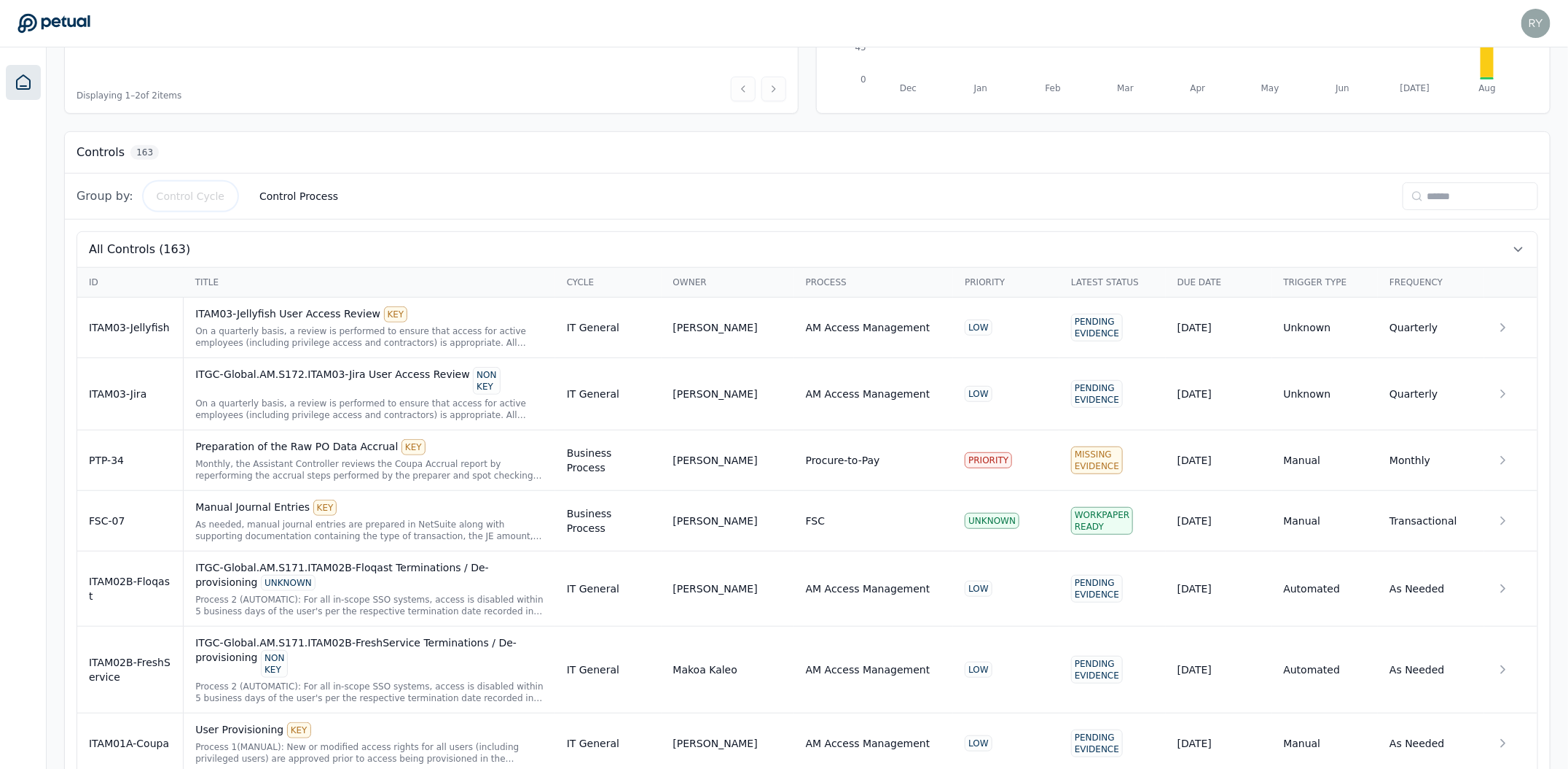
click at [172, 190] on button "Control Cycle" at bounding box center [190, 196] width 91 height 26
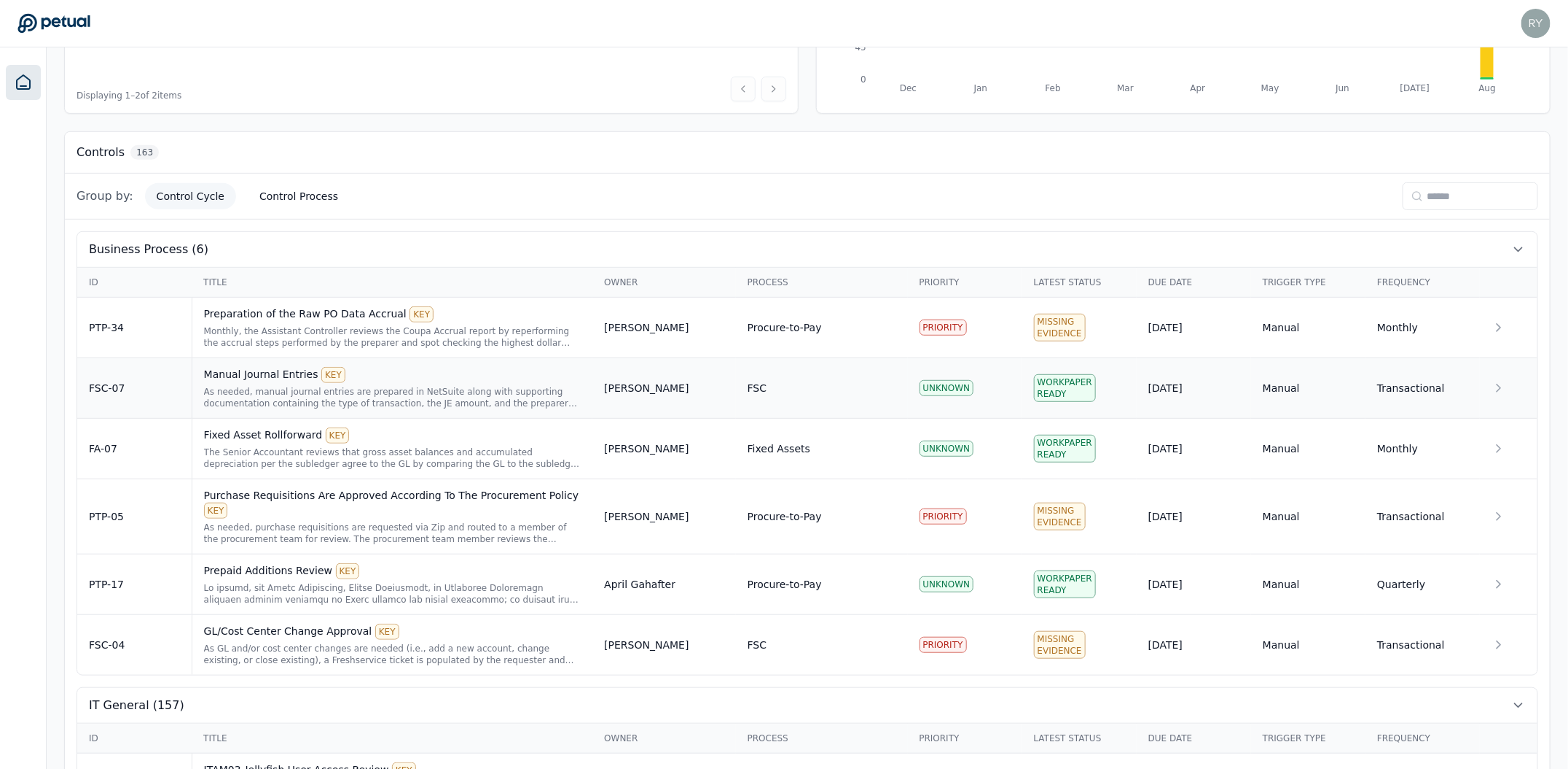
click at [384, 392] on div "As needed, manual journal entries are prepared in NetSuite along with supportin…" at bounding box center [393, 397] width 378 height 23
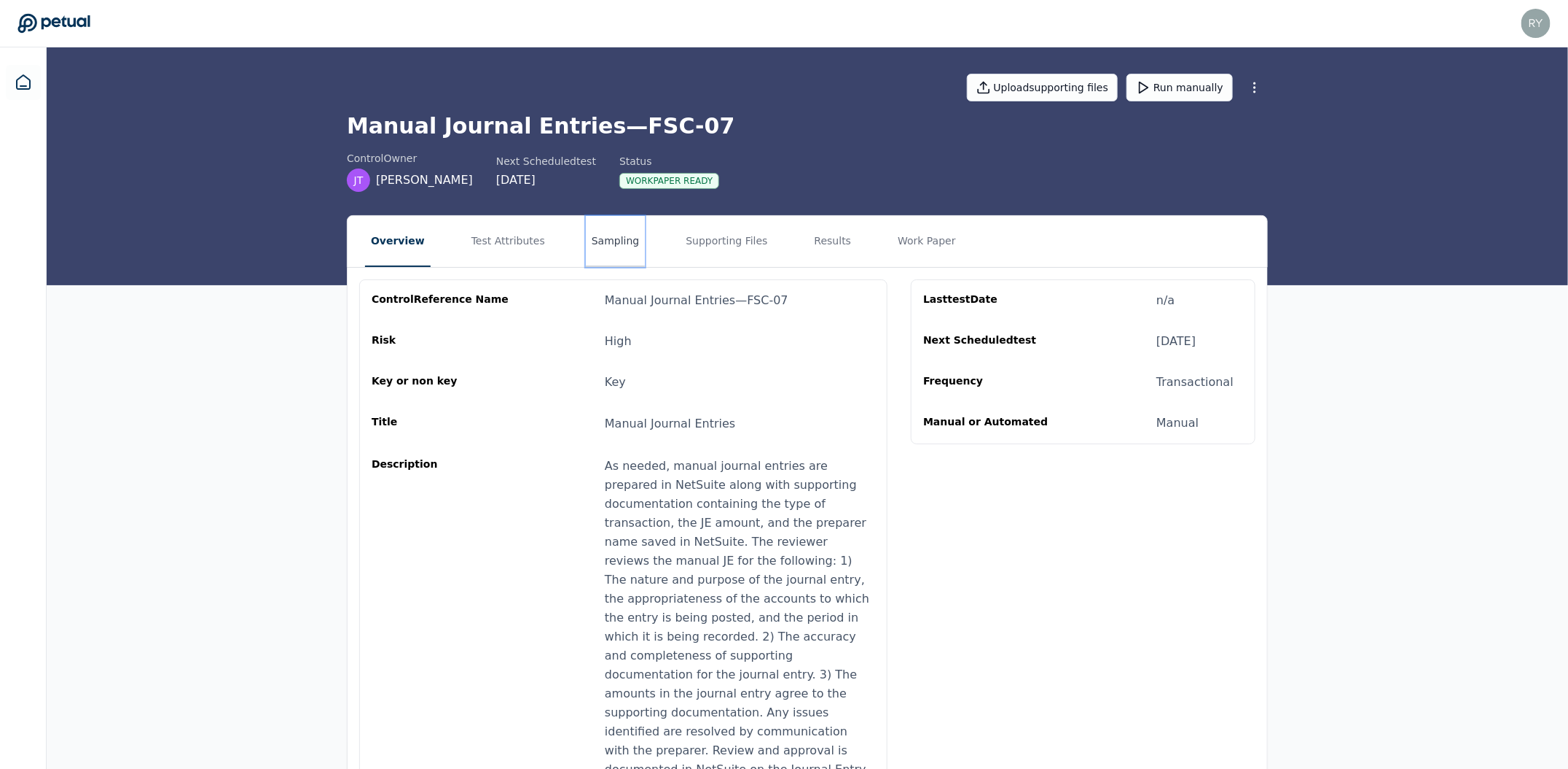
click at [615, 236] on button "Sampling" at bounding box center [615, 241] width 59 height 51
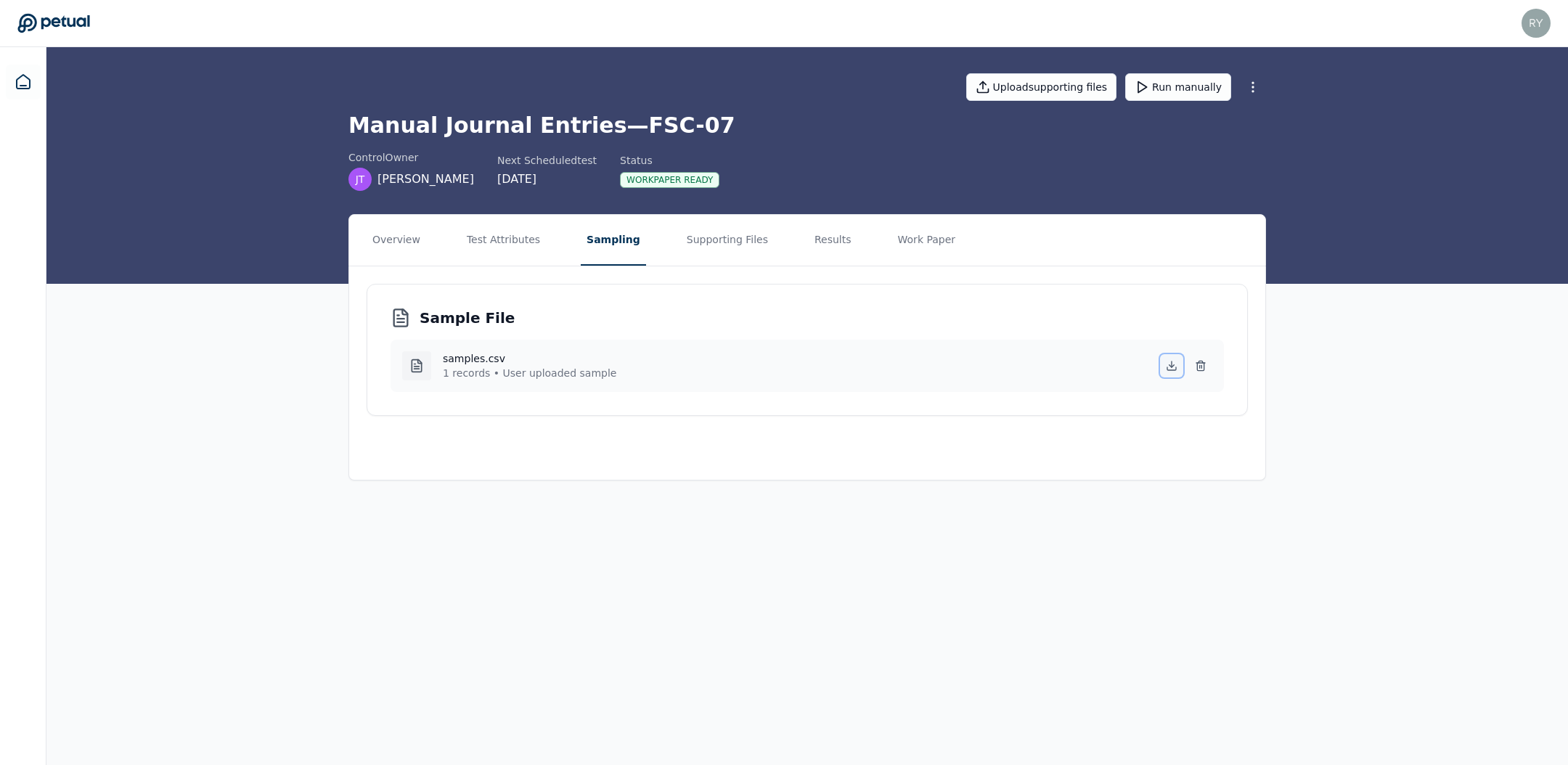
click at [1168, 362] on icon at bounding box center [1171, 366] width 12 height 12
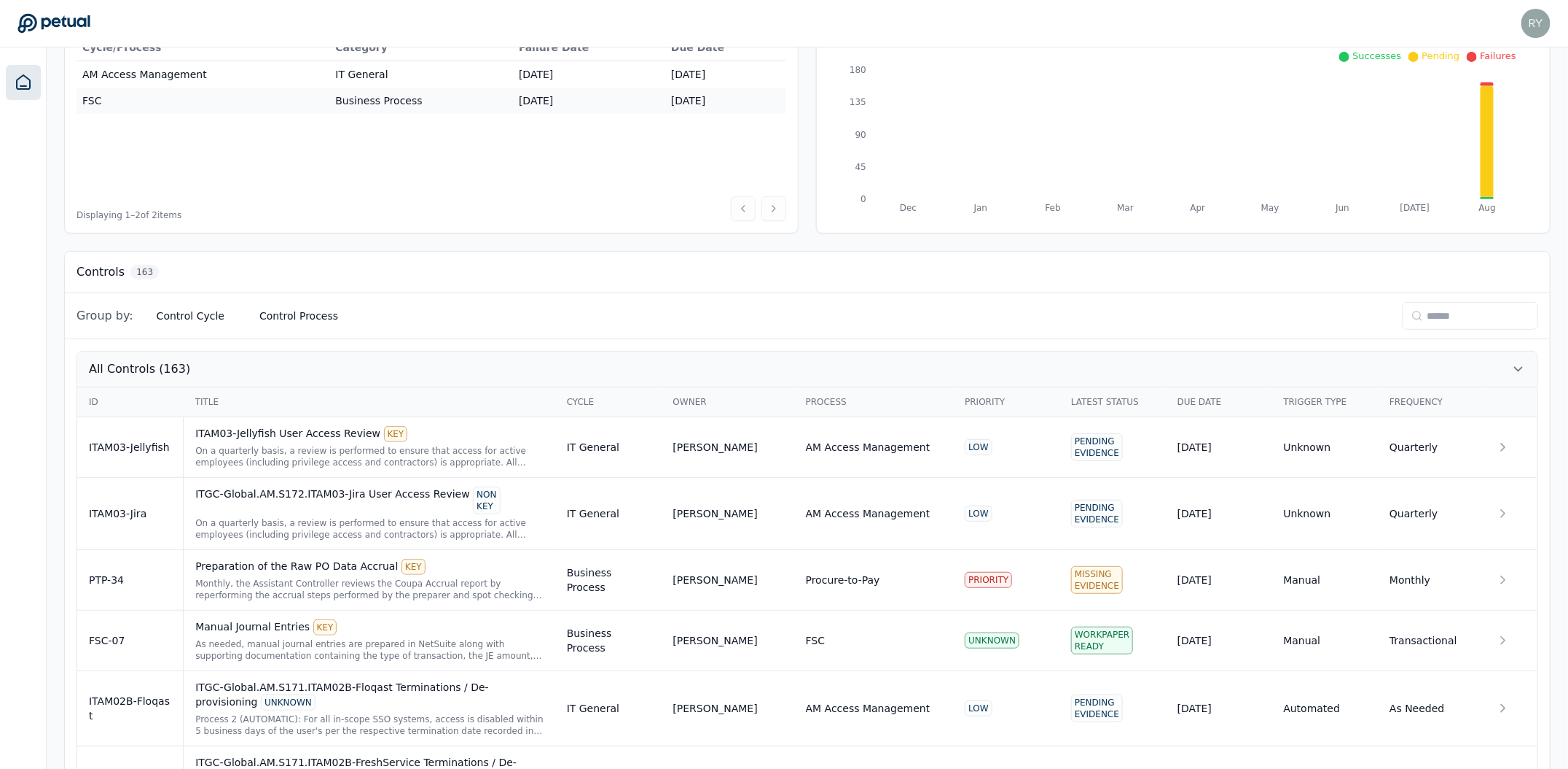
scroll to position [209, 0]
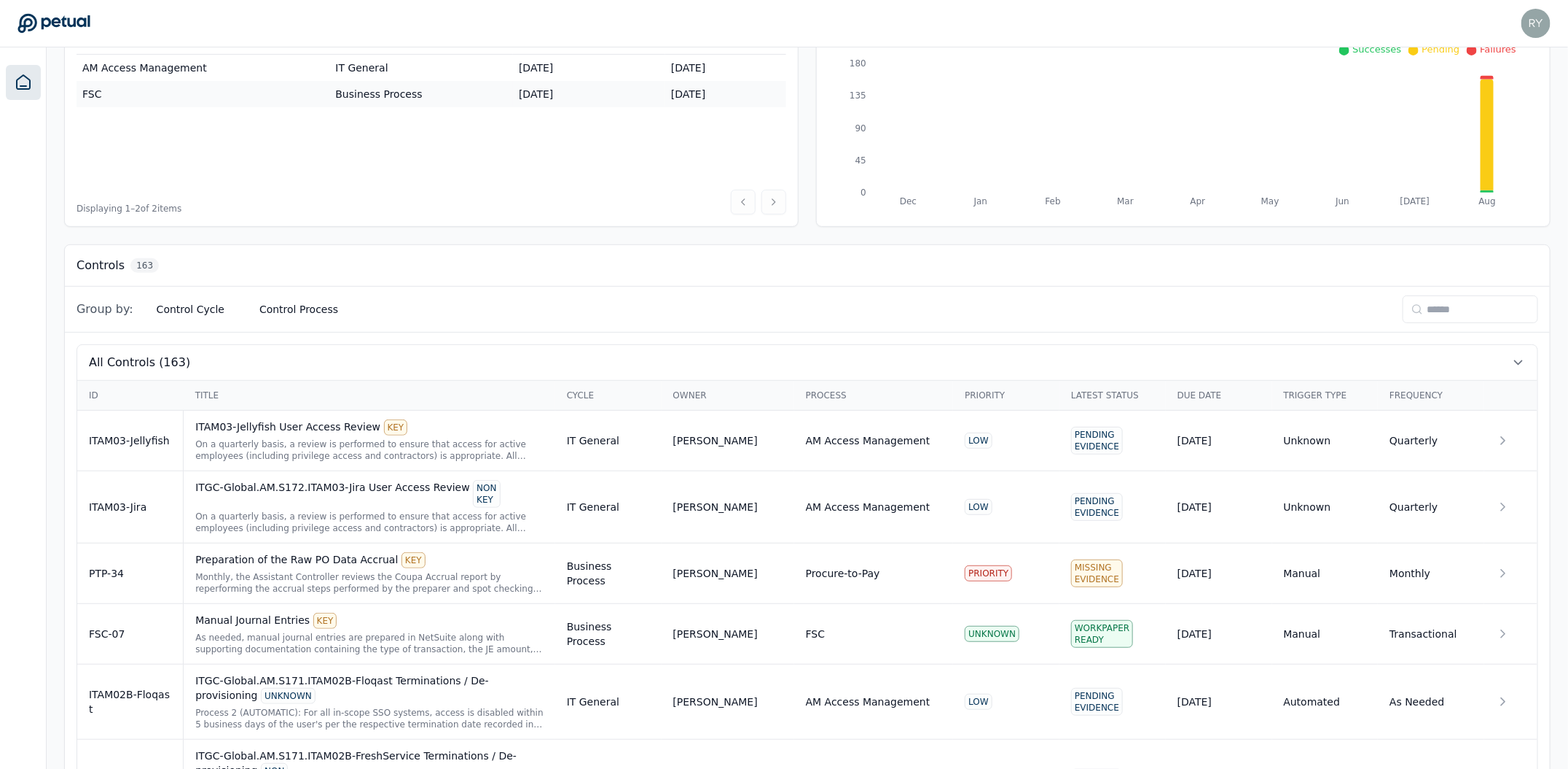
click at [168, 283] on div "Controls 163" at bounding box center [807, 266] width 1486 height 41
click at [173, 309] on button "Control Cycle" at bounding box center [190, 309] width 91 height 26
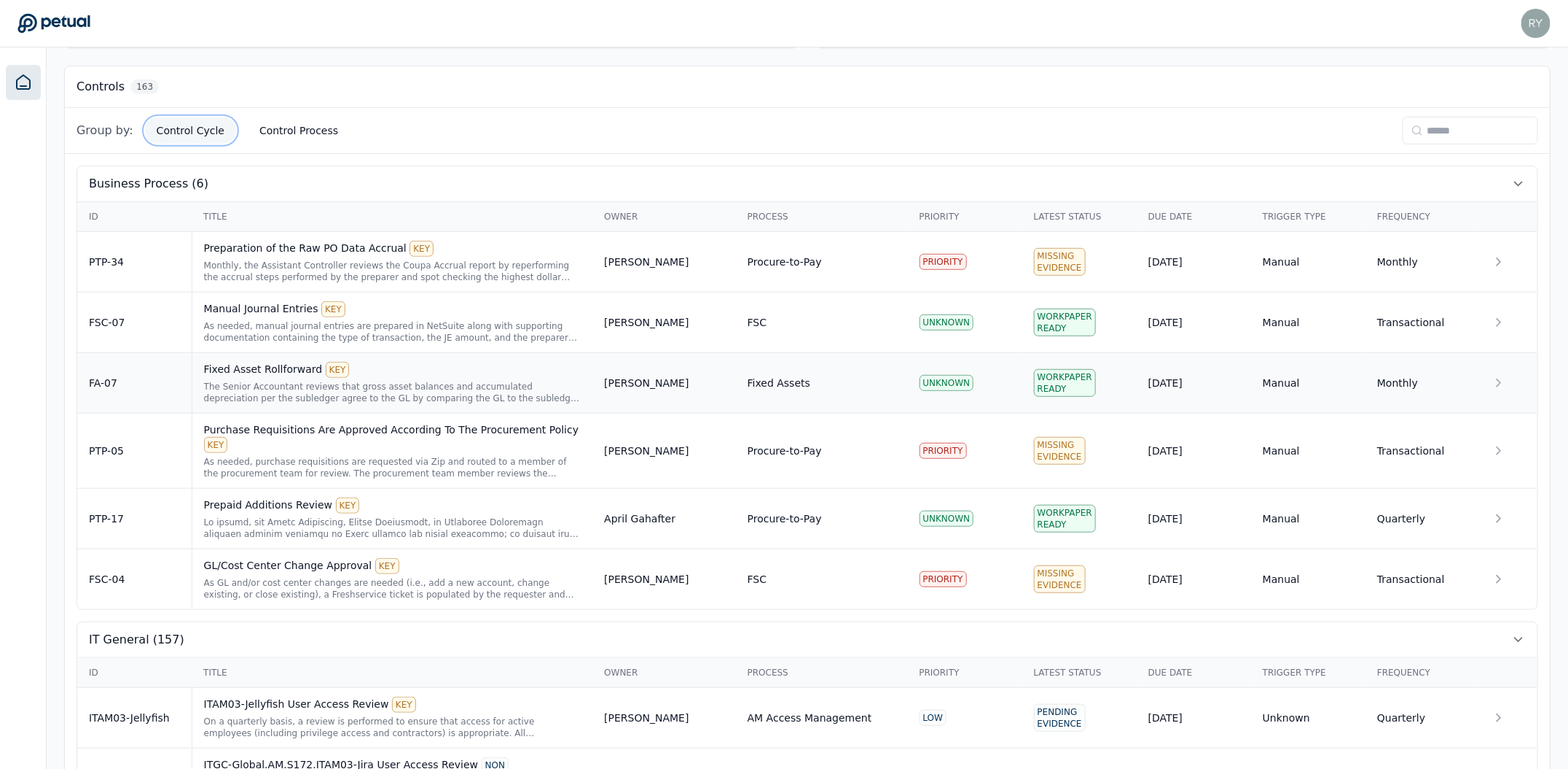
scroll to position [390, 0]
click at [438, 453] on div "As needed, purchase requisitions are requested via Zip and routed to a member o…" at bounding box center [393, 464] width 378 height 23
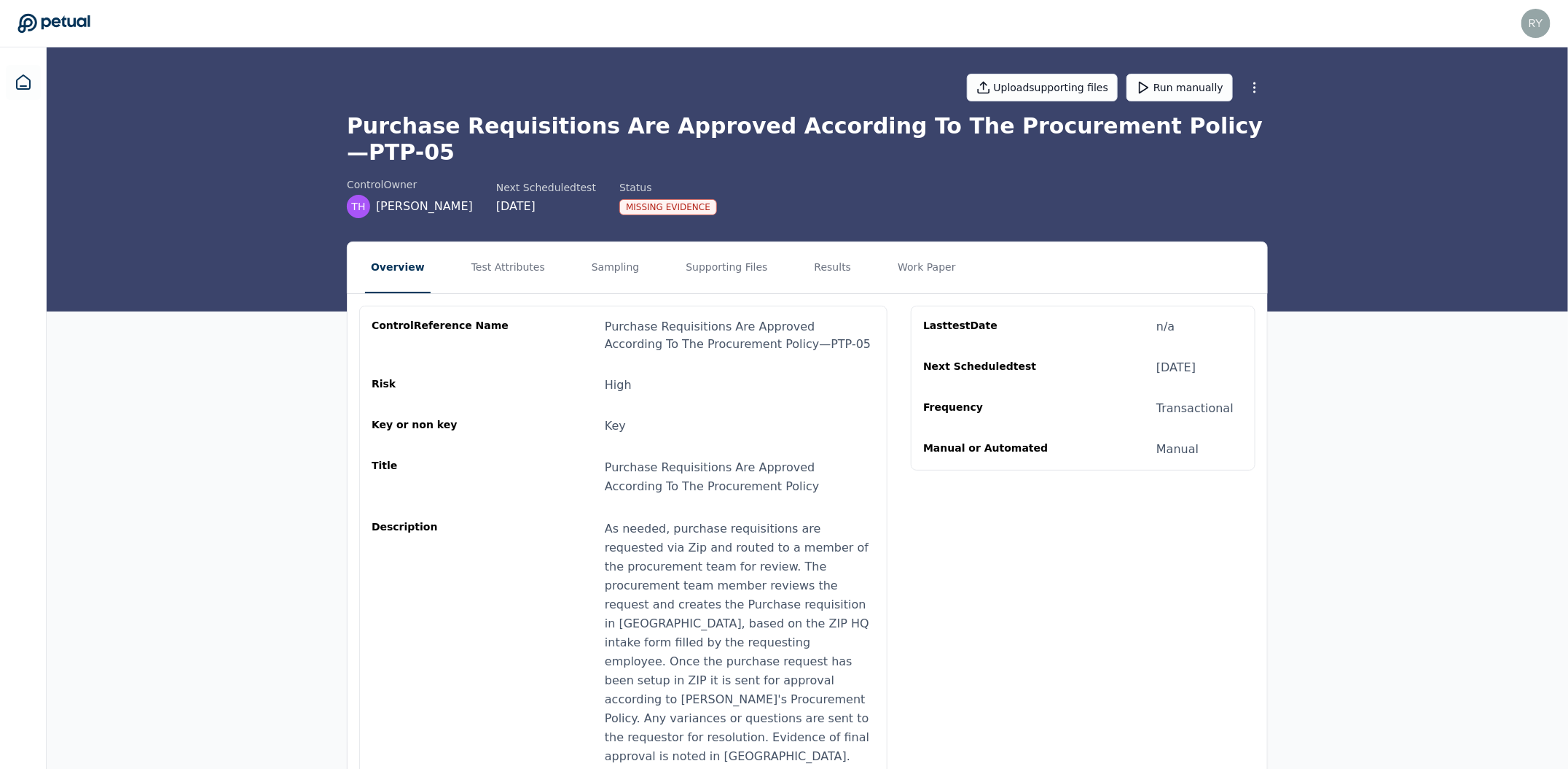
click at [541, 249] on nav "Overview Test Attributes Sampling Supporting Files Results Work Paper" at bounding box center [807, 267] width 920 height 51
click at [514, 248] on button "Test Attributes" at bounding box center [508, 267] width 86 height 51
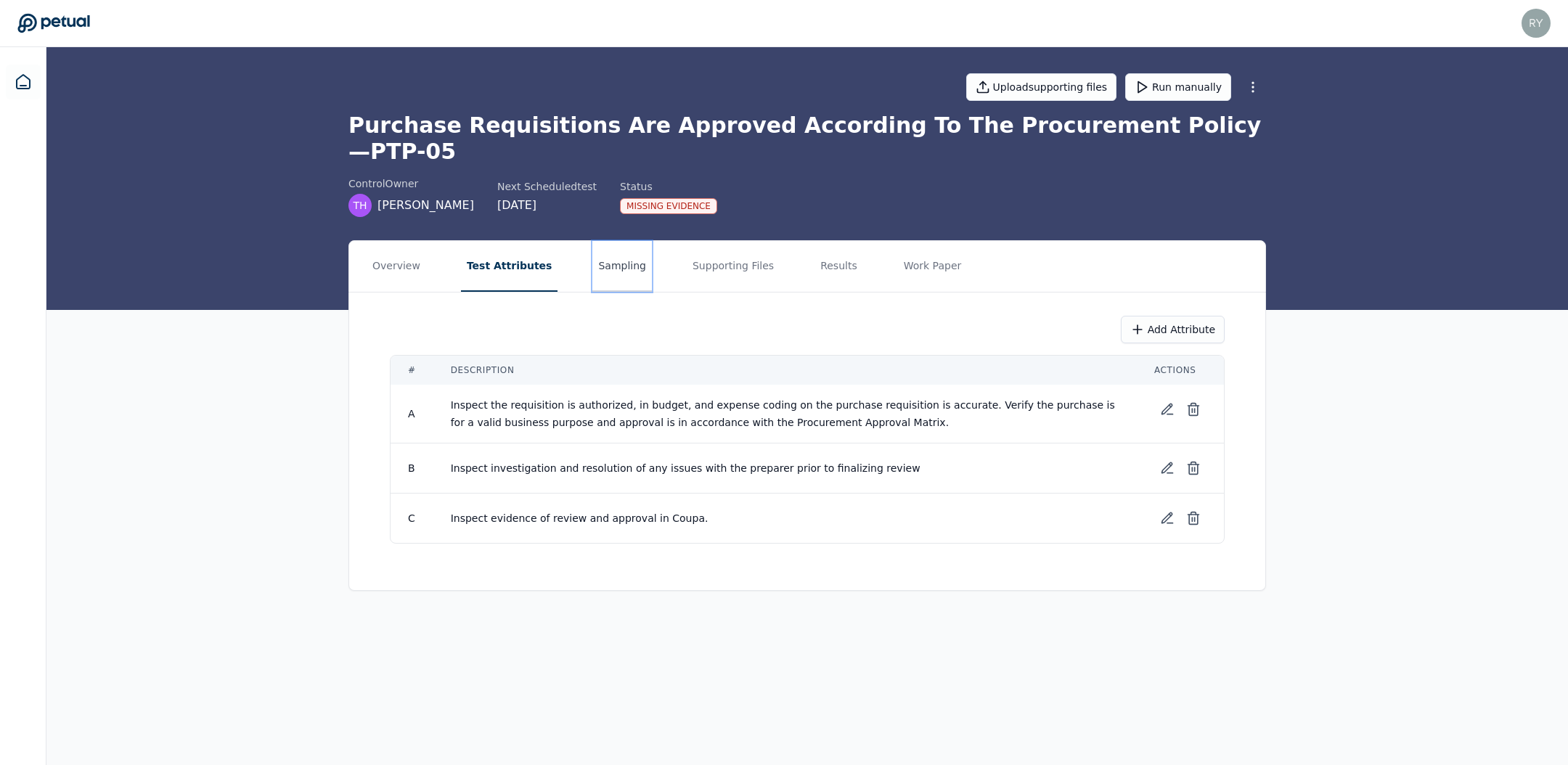
click at [613, 249] on button "Sampling" at bounding box center [622, 266] width 59 height 51
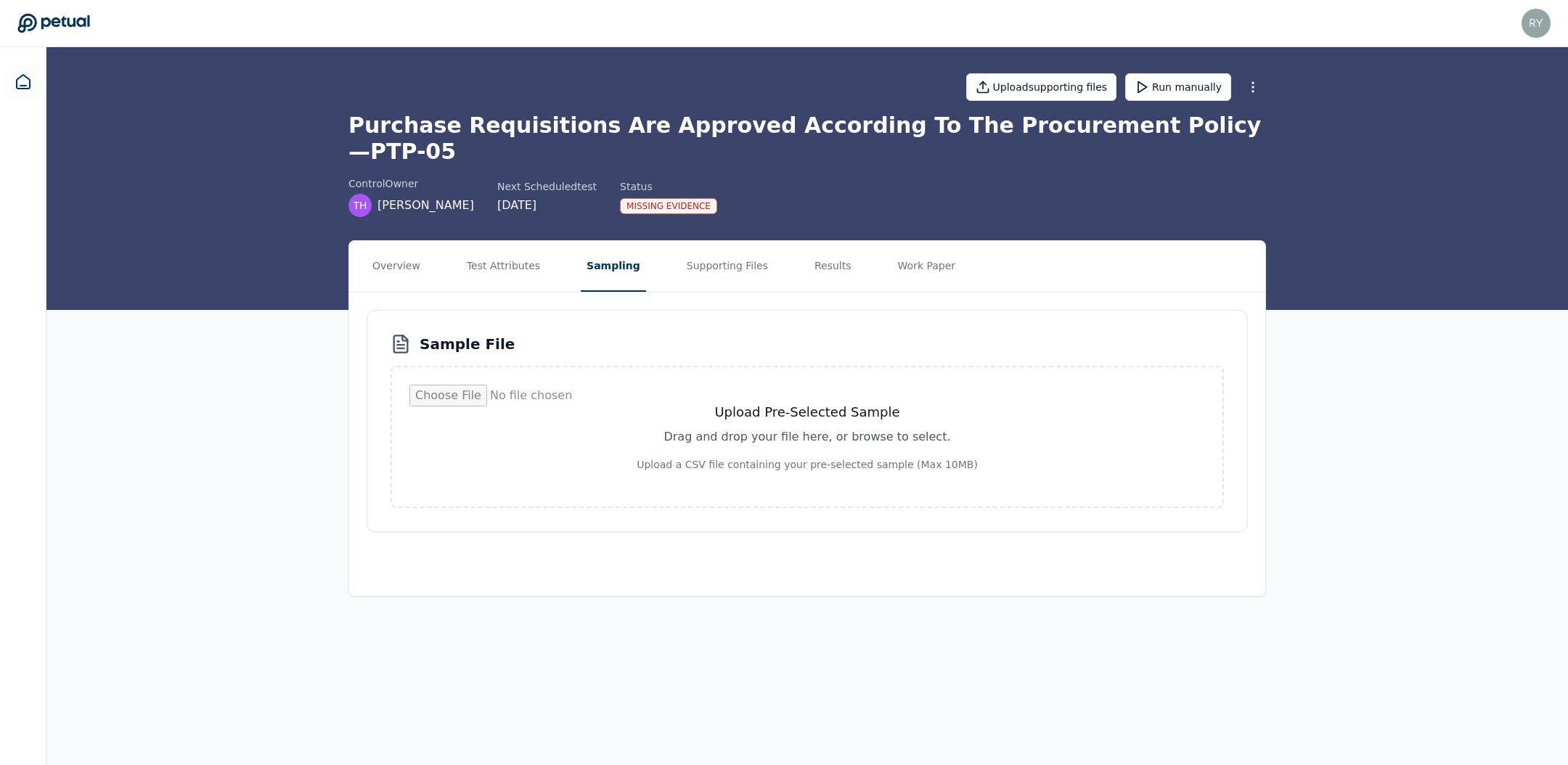
click at [741, 398] on input "file" at bounding box center [807, 437] width 795 height 104
click at [847, 388] on input "file" at bounding box center [807, 437] width 795 height 104
type input "**********"
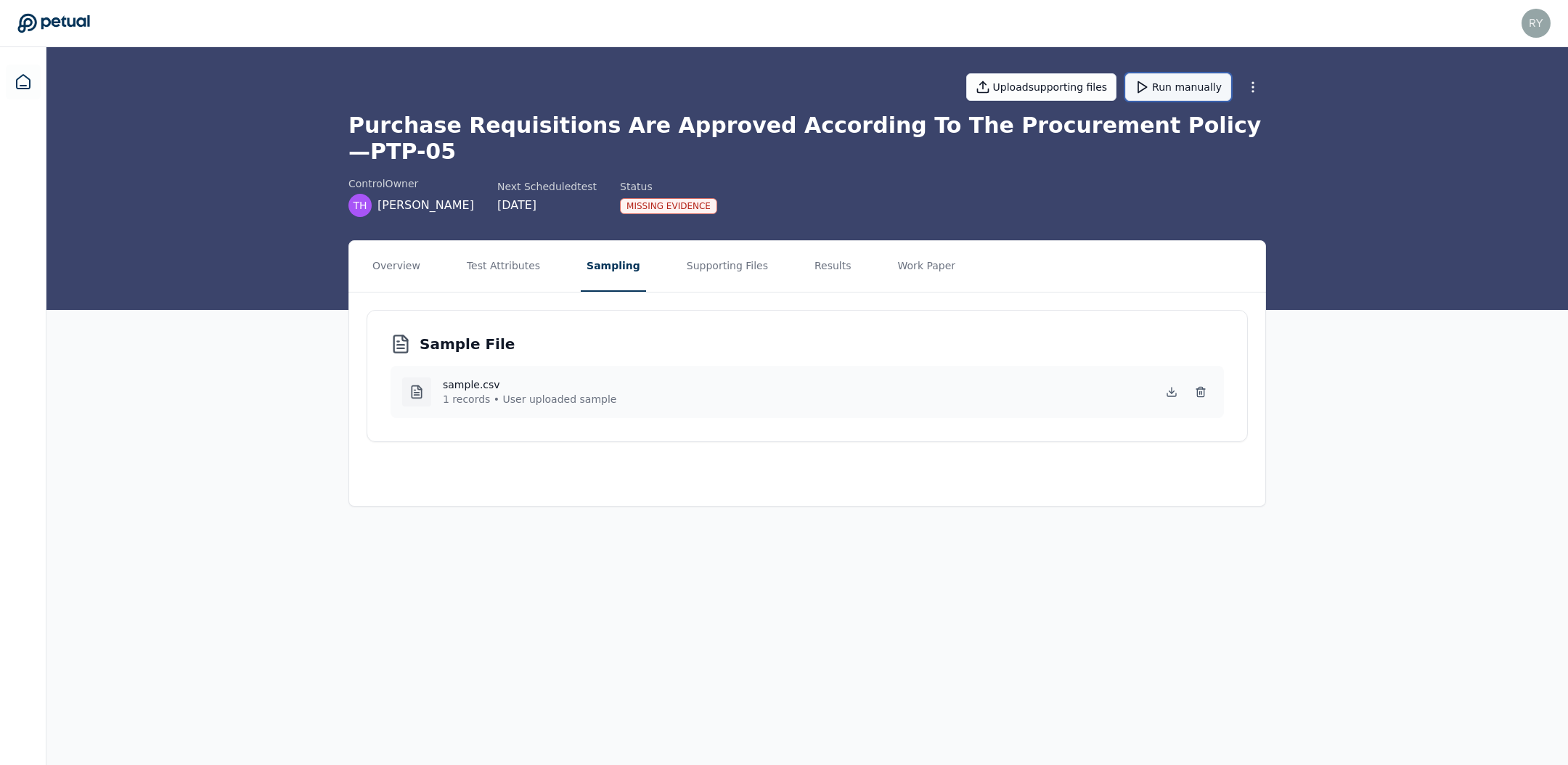
click at [1209, 87] on button "Run manually" at bounding box center [1178, 87] width 106 height 28
click at [698, 241] on button "Supporting Files" at bounding box center [728, 266] width 93 height 51
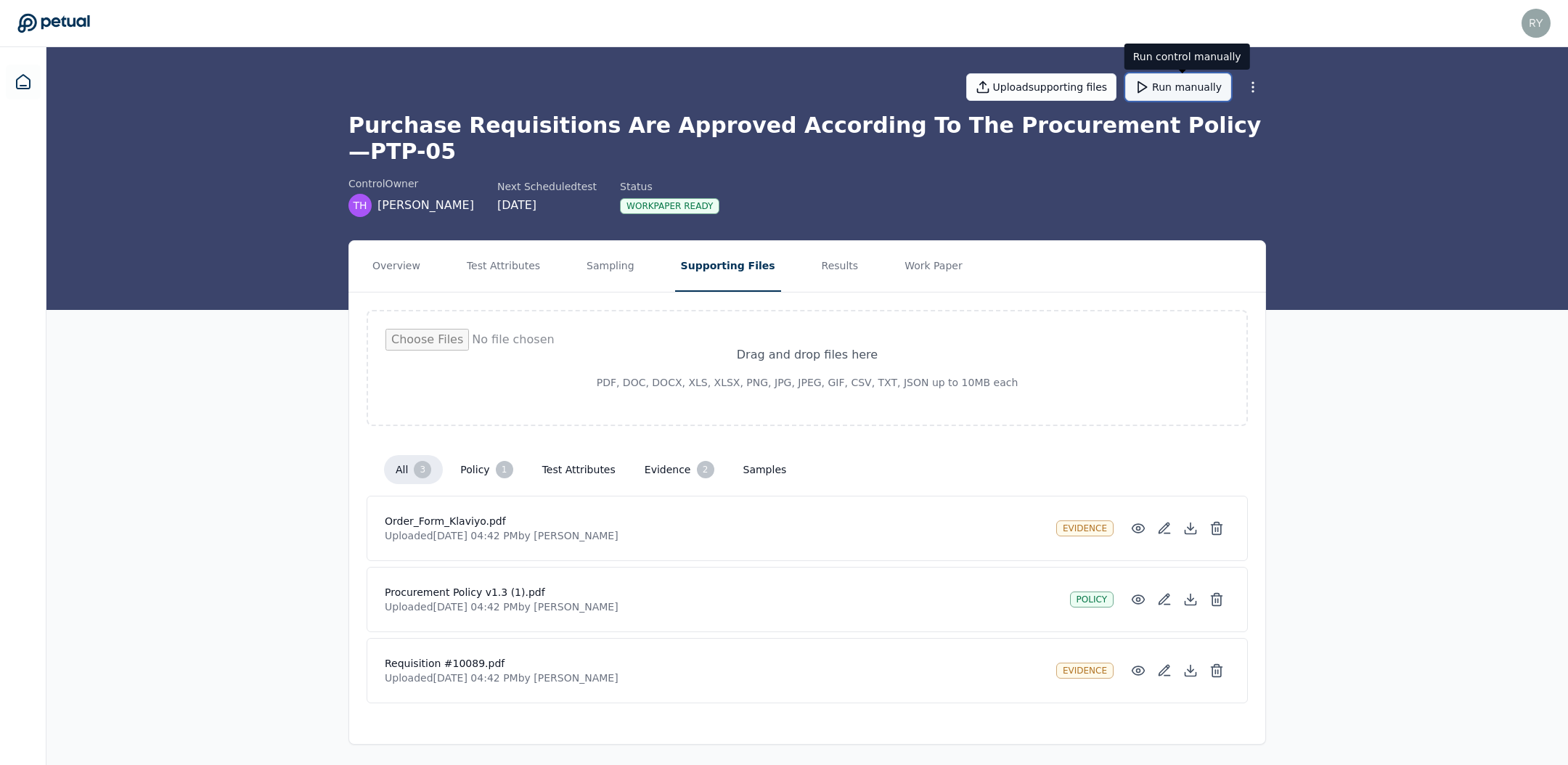
click at [1202, 82] on button "Run manually" at bounding box center [1178, 87] width 106 height 28
click at [816, 242] on button "Results" at bounding box center [840, 266] width 49 height 51
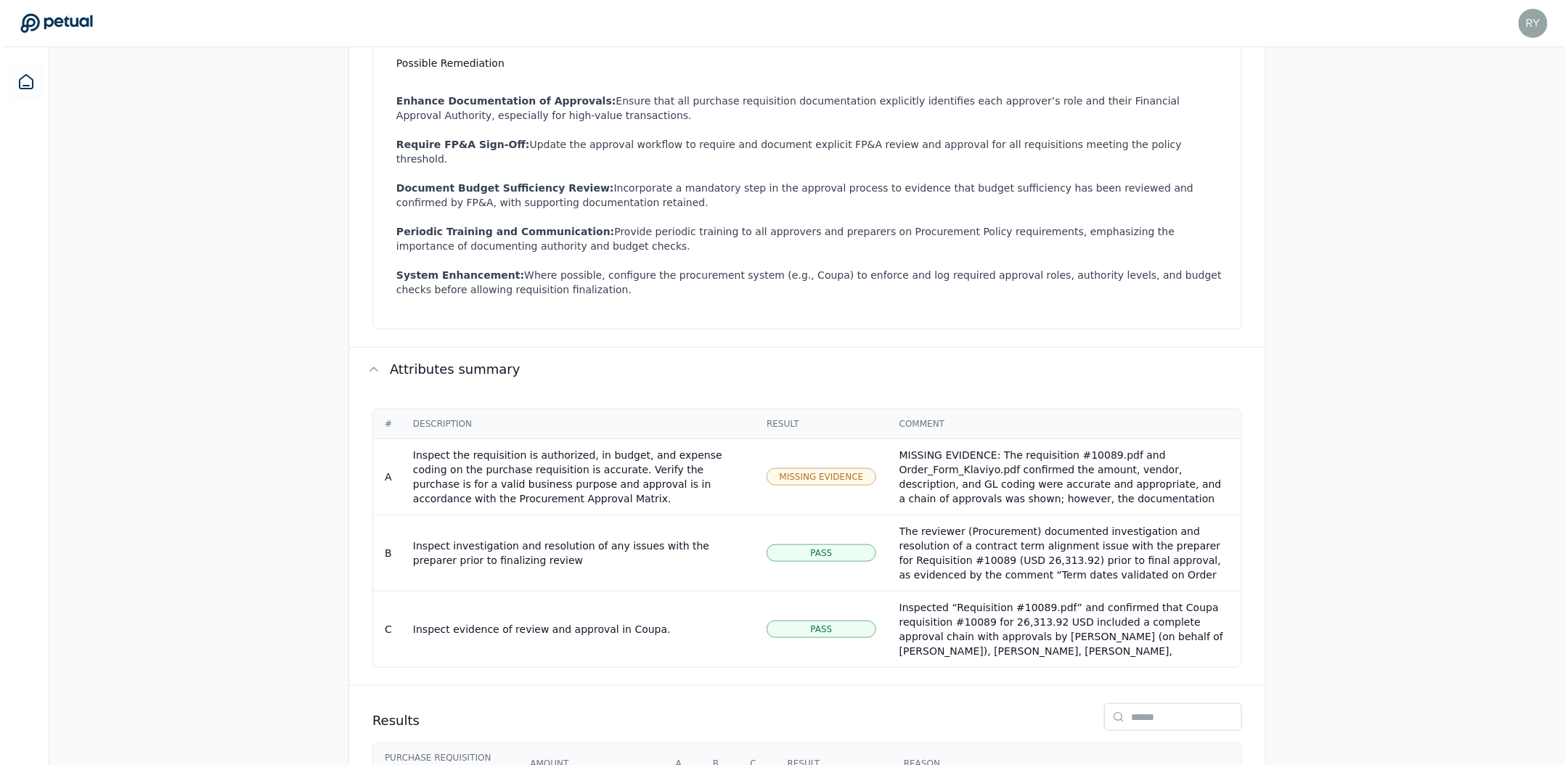
scroll to position [707, 0]
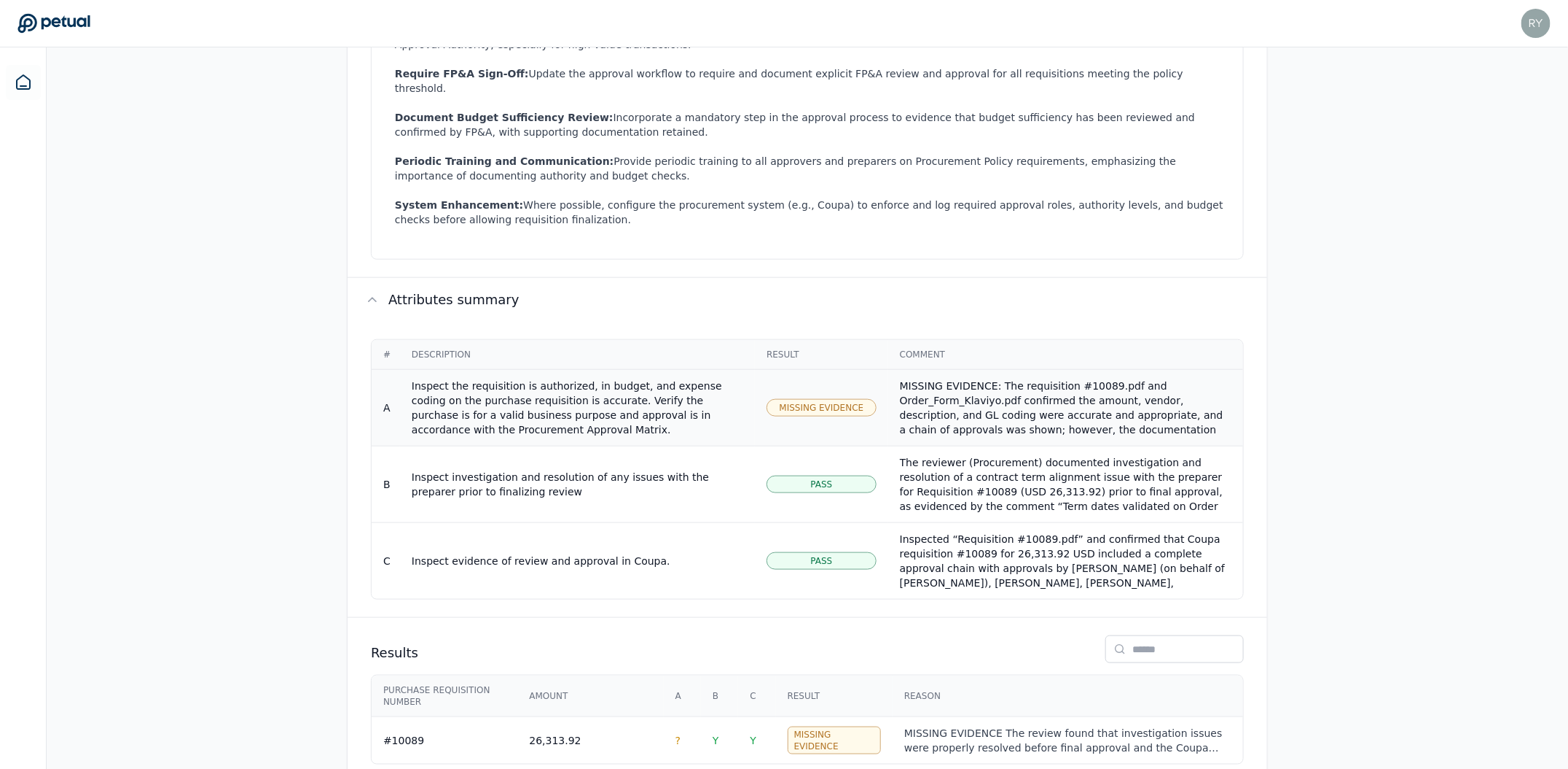
click at [740, 379] on div "Inspect the requisition is authorized, in budget, and expense coding on the pur…" at bounding box center [577, 408] width 332 height 59
click at [1137, 725] on div "MISSING EVIDENCE The review found that investigation issues were properly resol…" at bounding box center [1068, 740] width 328 height 29
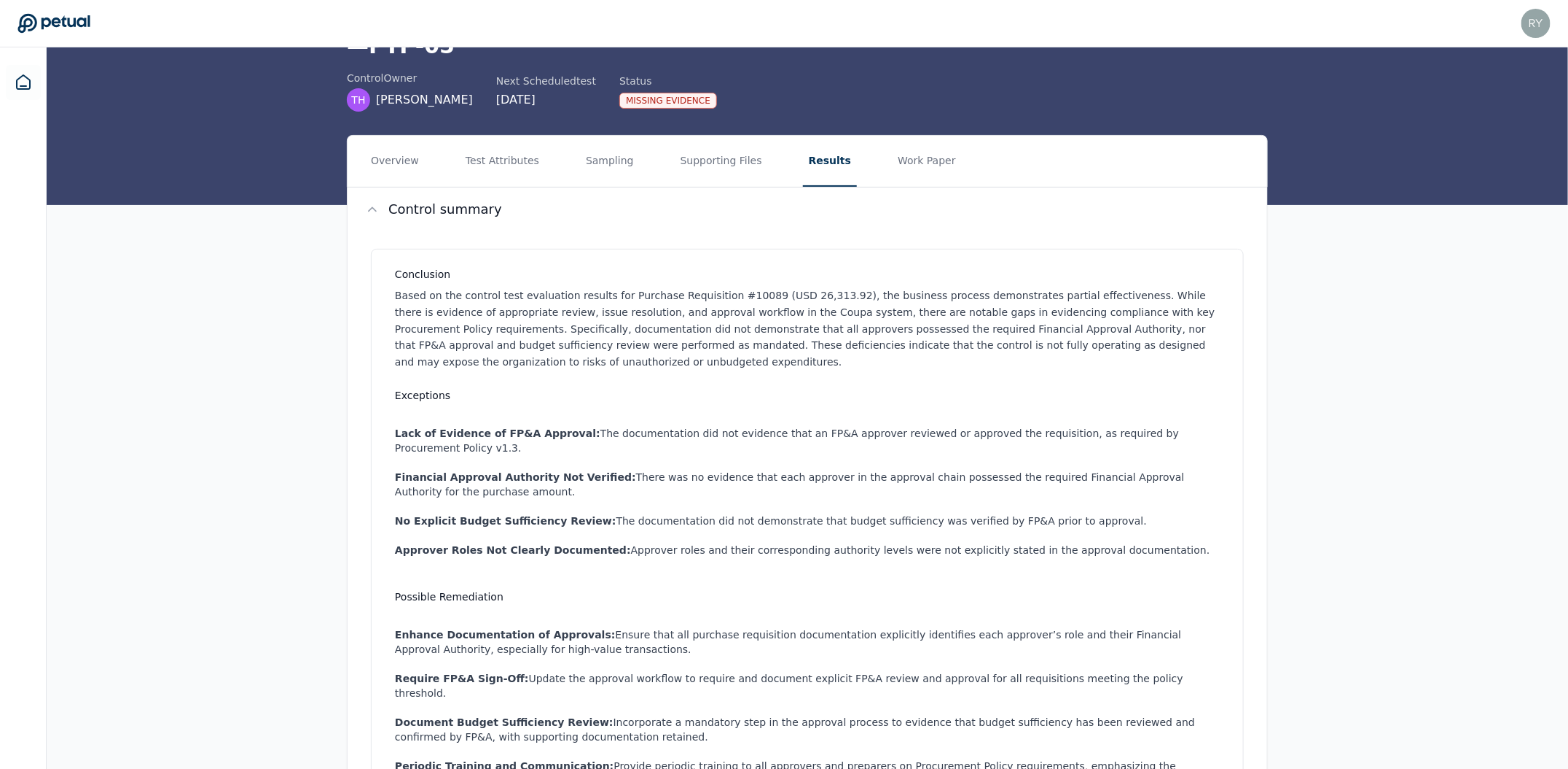
scroll to position [111, 0]
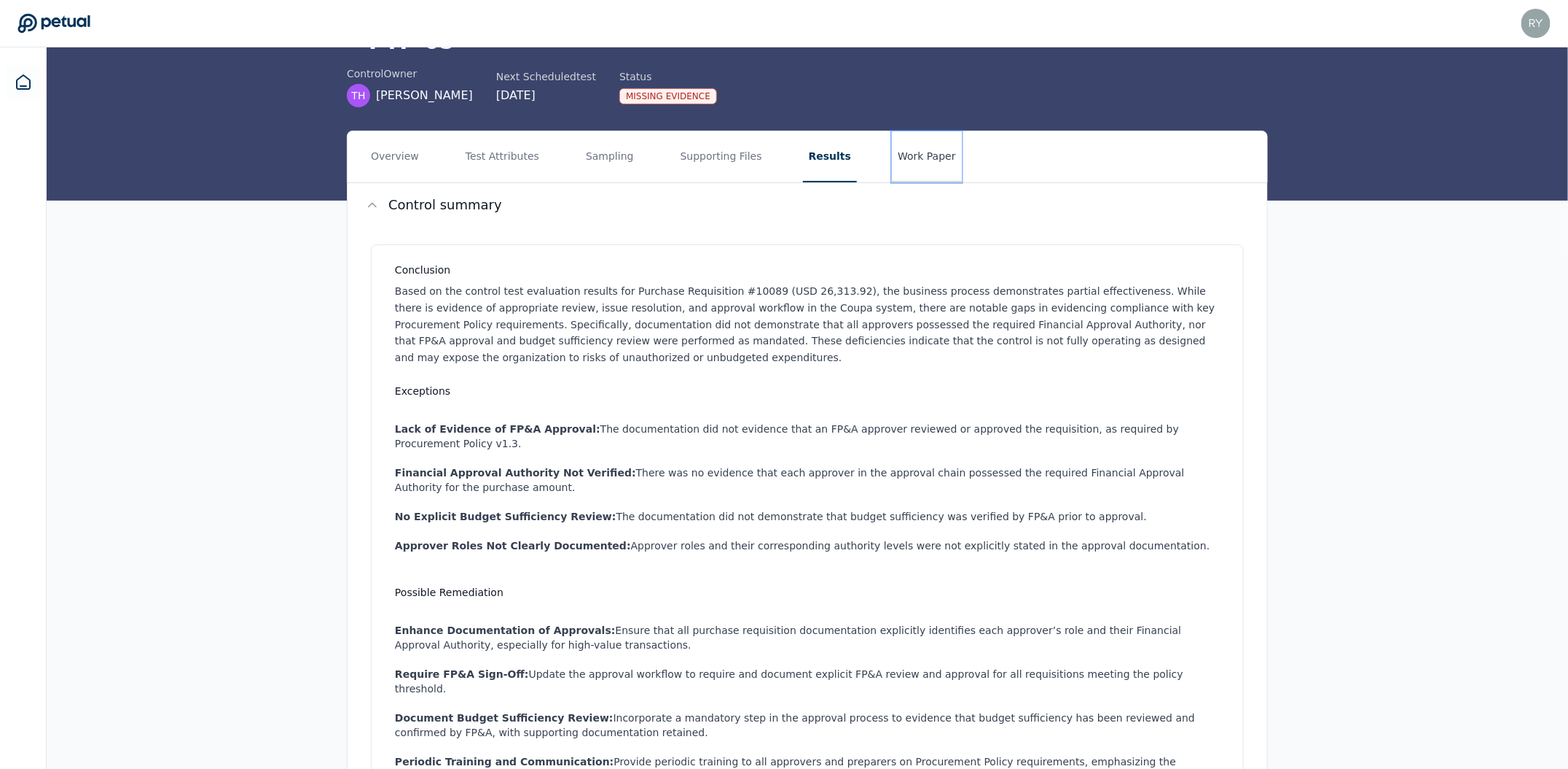
click at [913, 131] on button "Work Paper" at bounding box center [927, 156] width 70 height 51
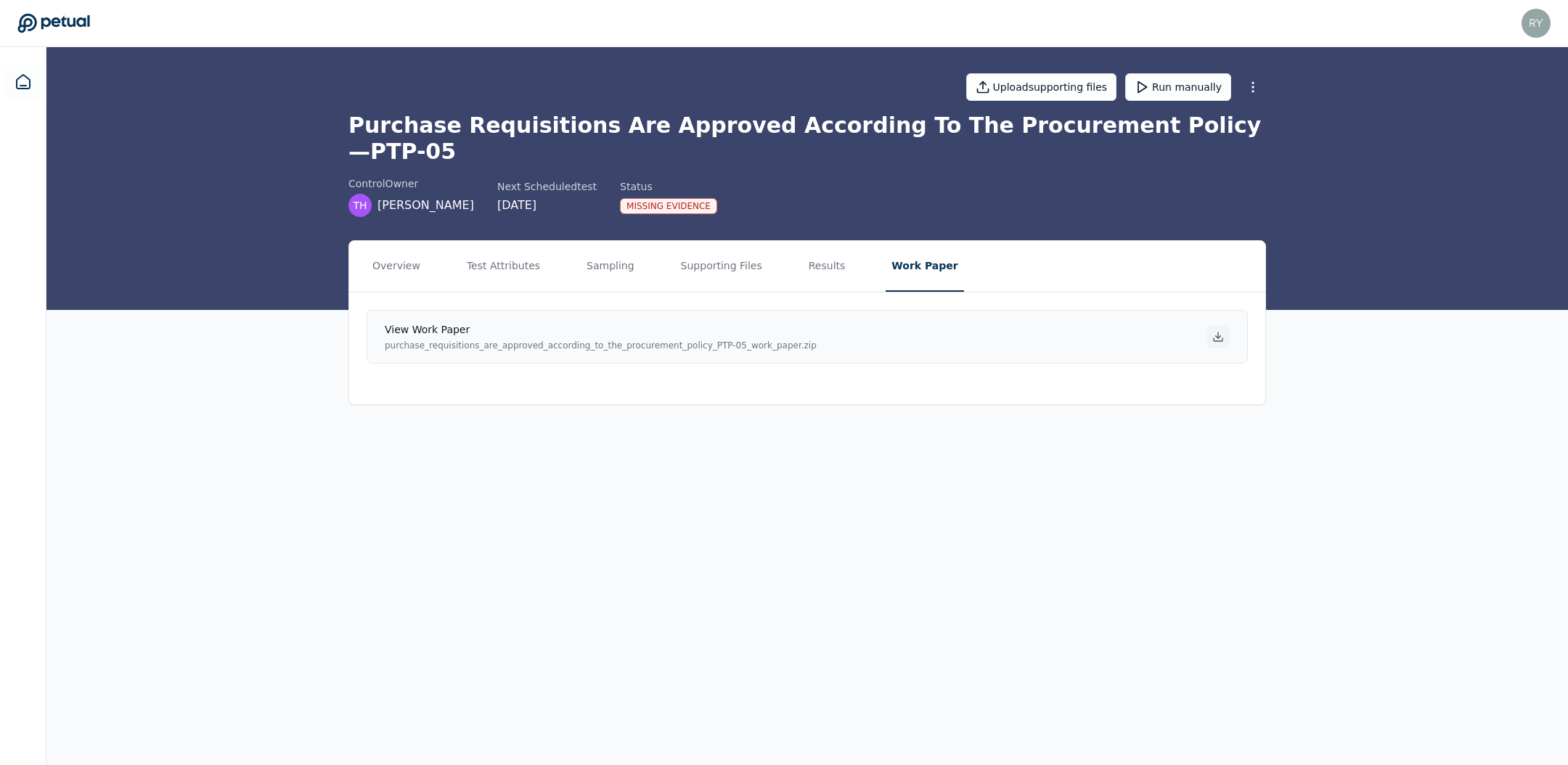
click at [1222, 338] on icon at bounding box center [1217, 339] width 9 height 3
click at [722, 241] on button "Supporting Files" at bounding box center [722, 266] width 93 height 51
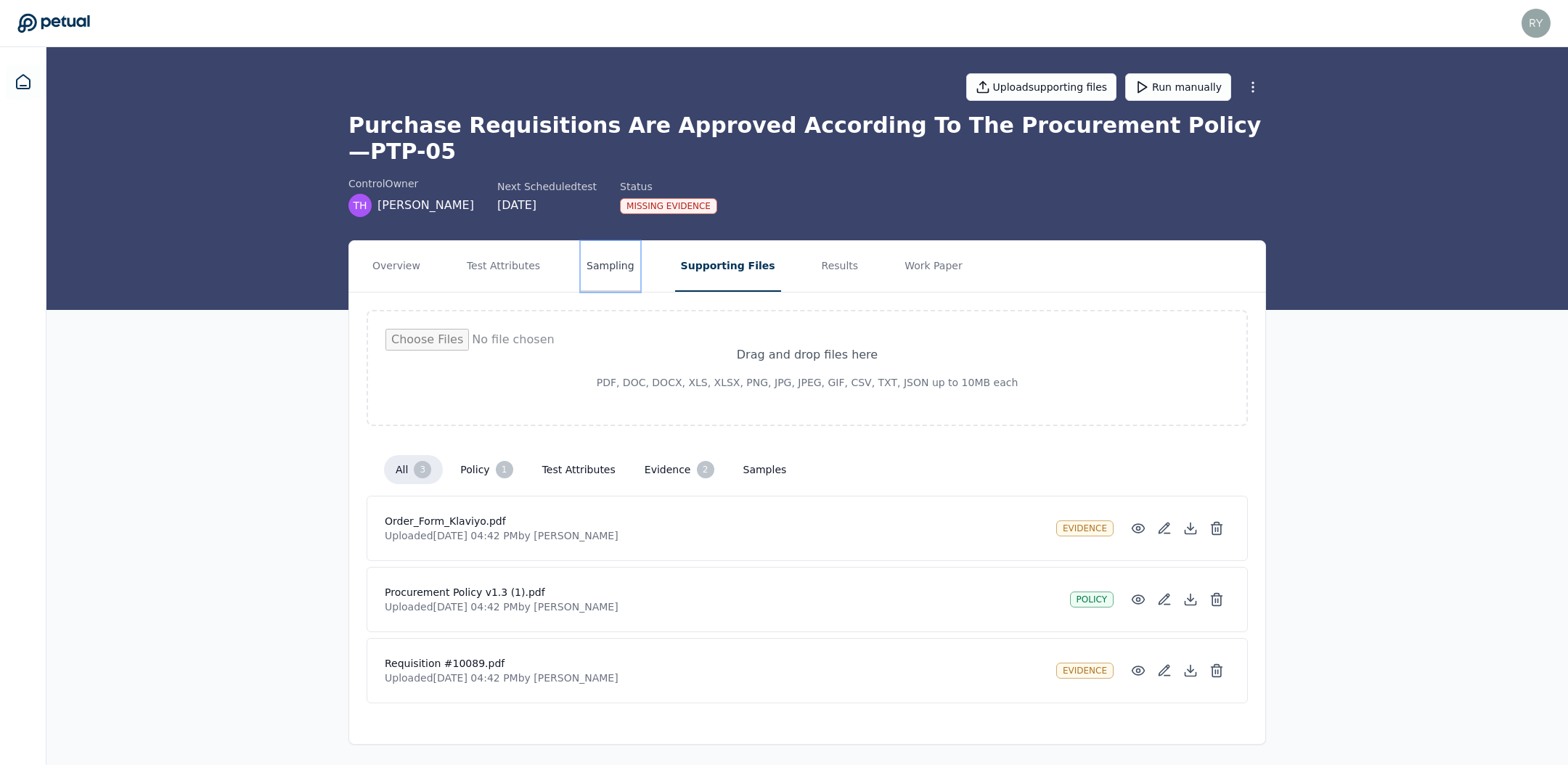
click at [607, 241] on button "Sampling" at bounding box center [610, 266] width 59 height 51
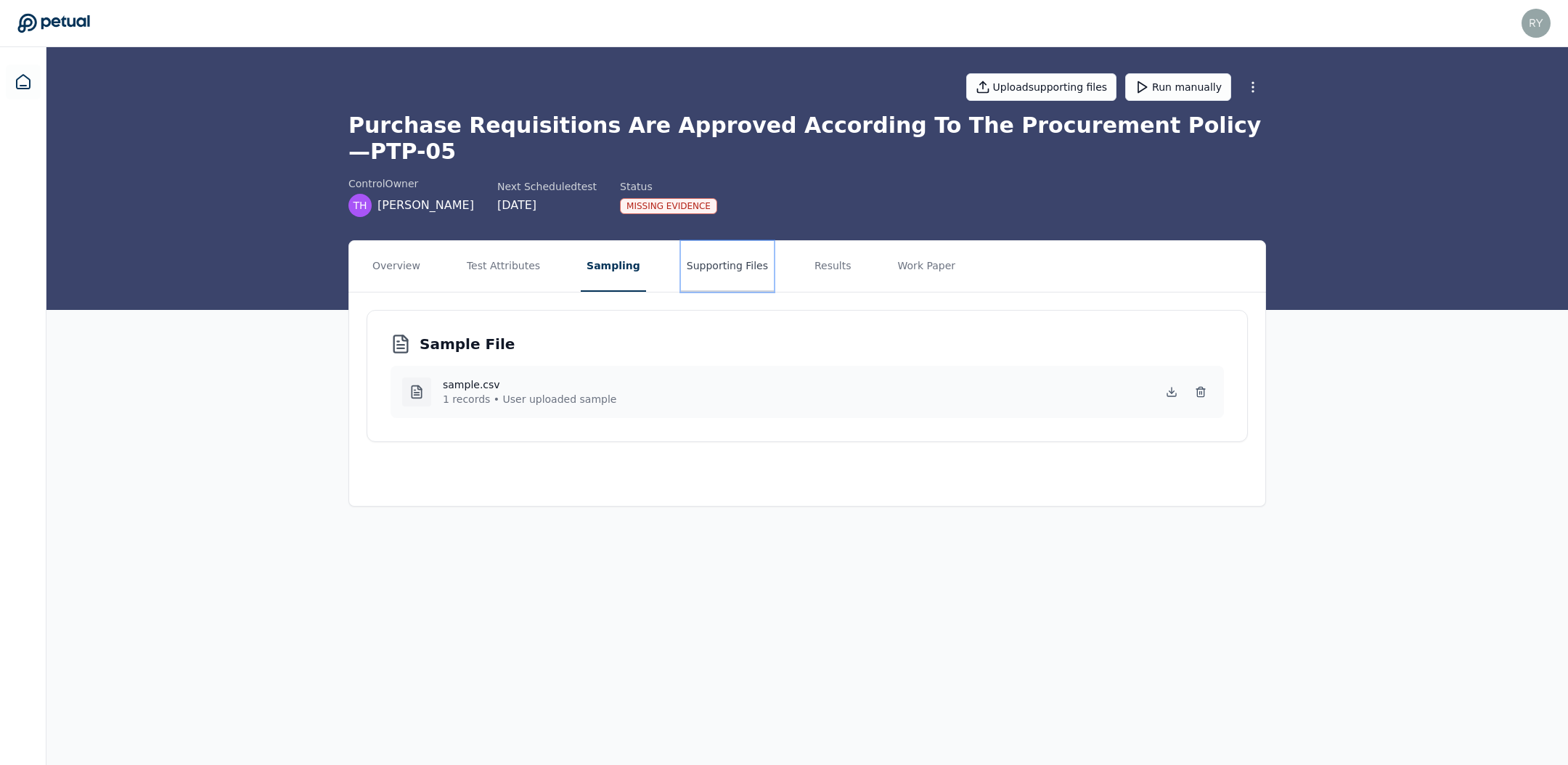
click at [728, 241] on button "Supporting Files" at bounding box center [728, 266] width 93 height 51
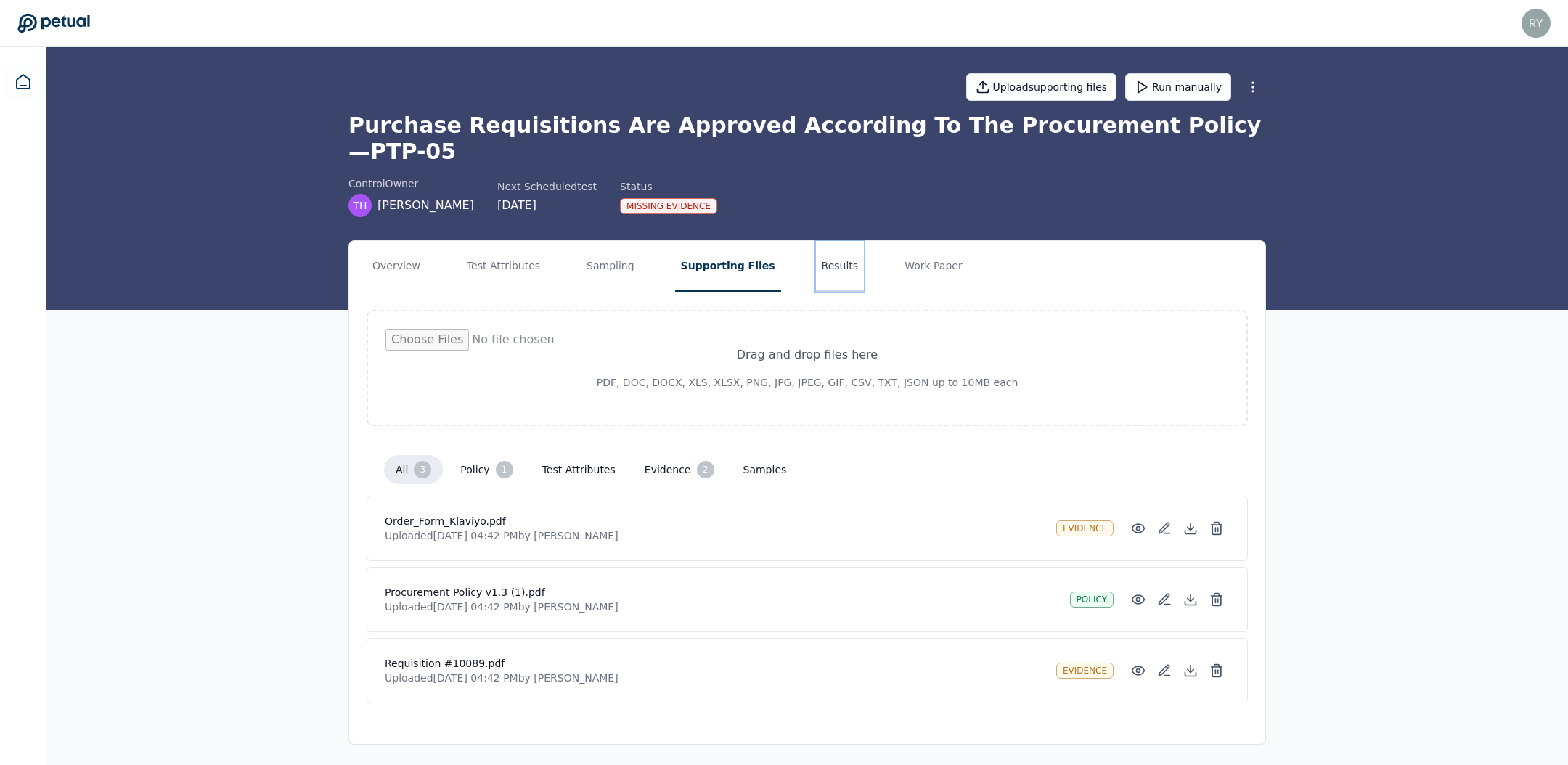
click at [816, 241] on button "Results" at bounding box center [840, 266] width 49 height 51
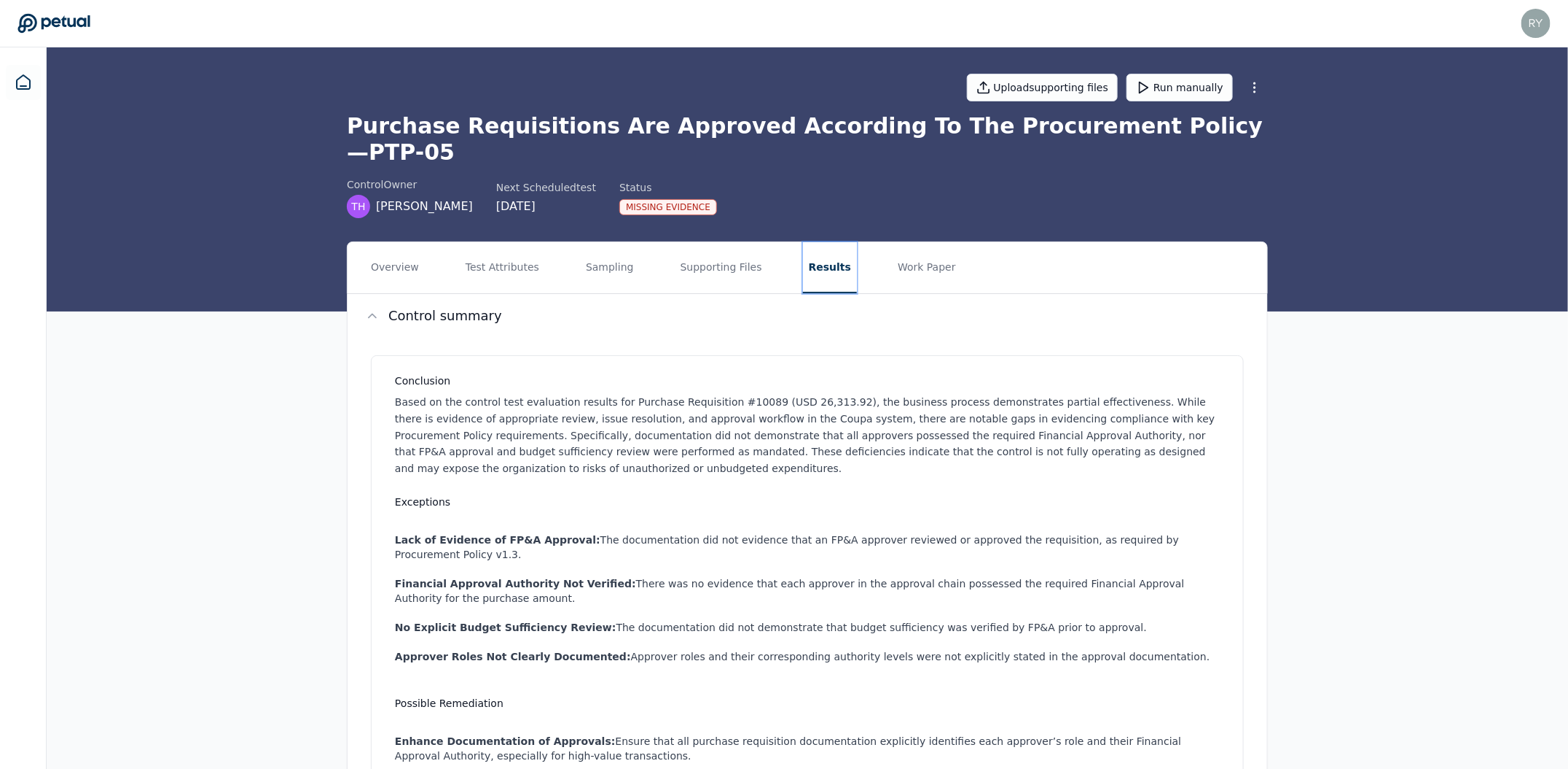
scroll to position [3, 0]
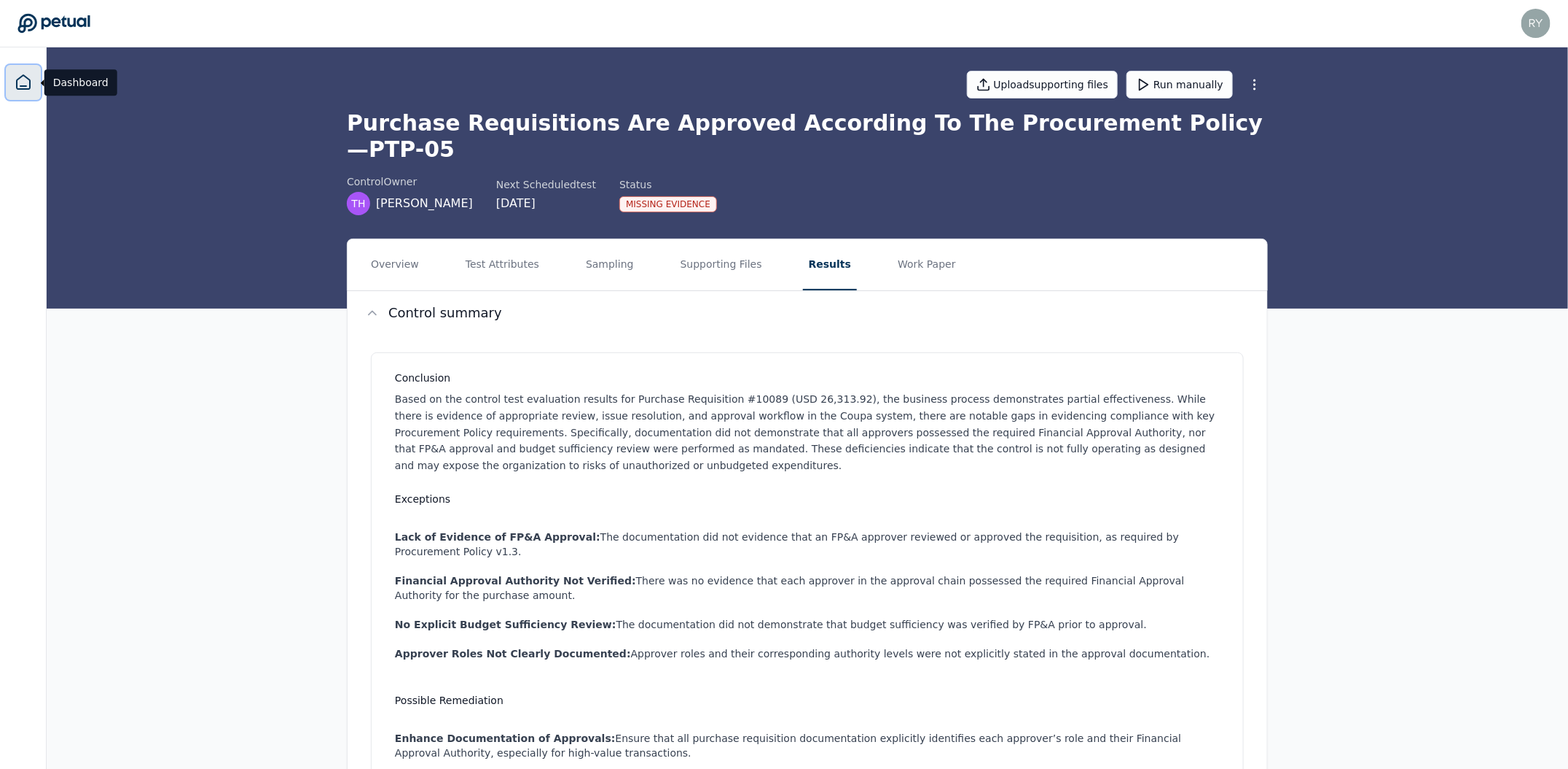
click at [17, 85] on icon at bounding box center [23, 82] width 13 height 13
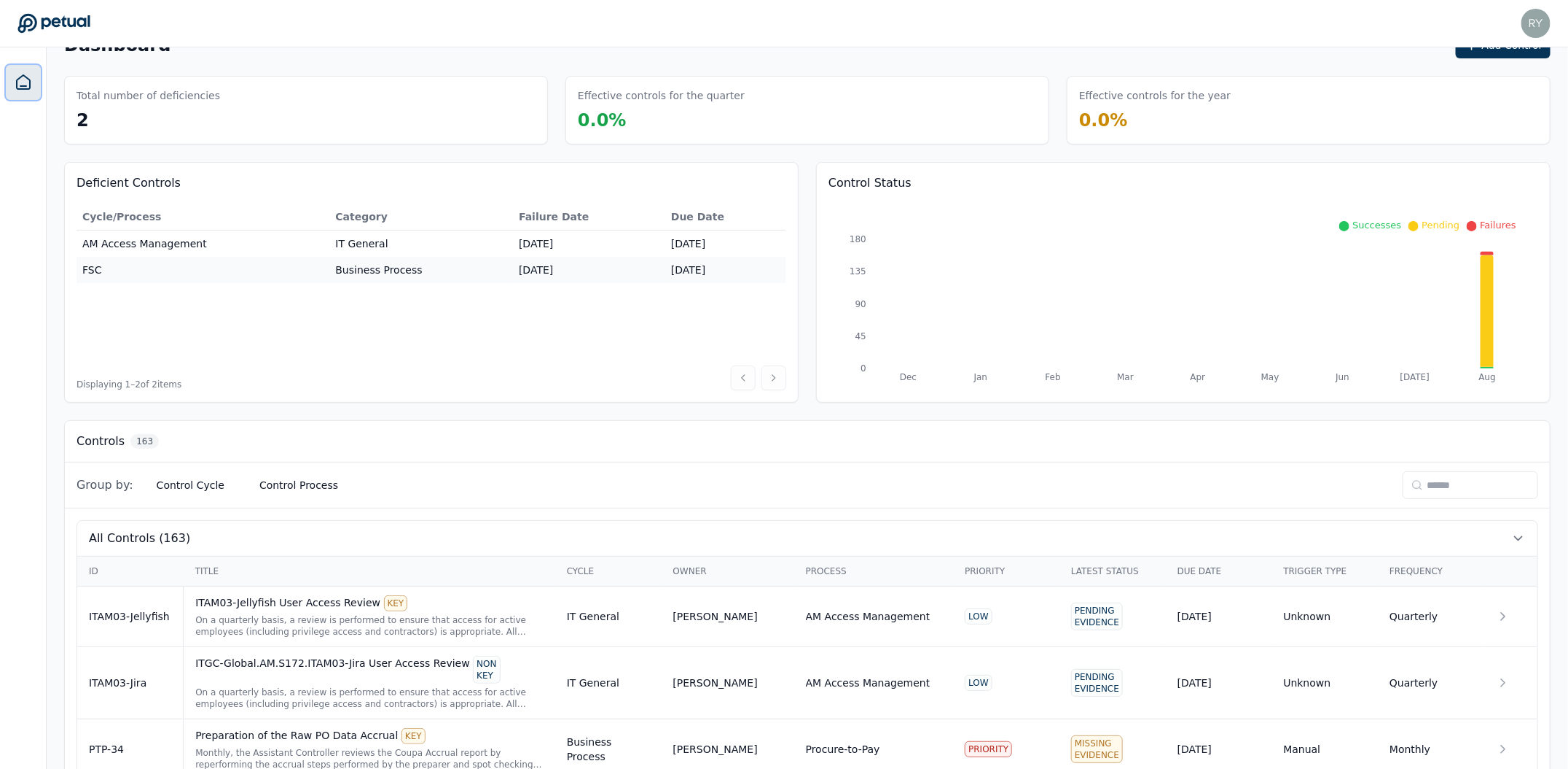
scroll to position [35, 0]
click at [190, 484] on button "Control Cycle" at bounding box center [190, 483] width 91 height 26
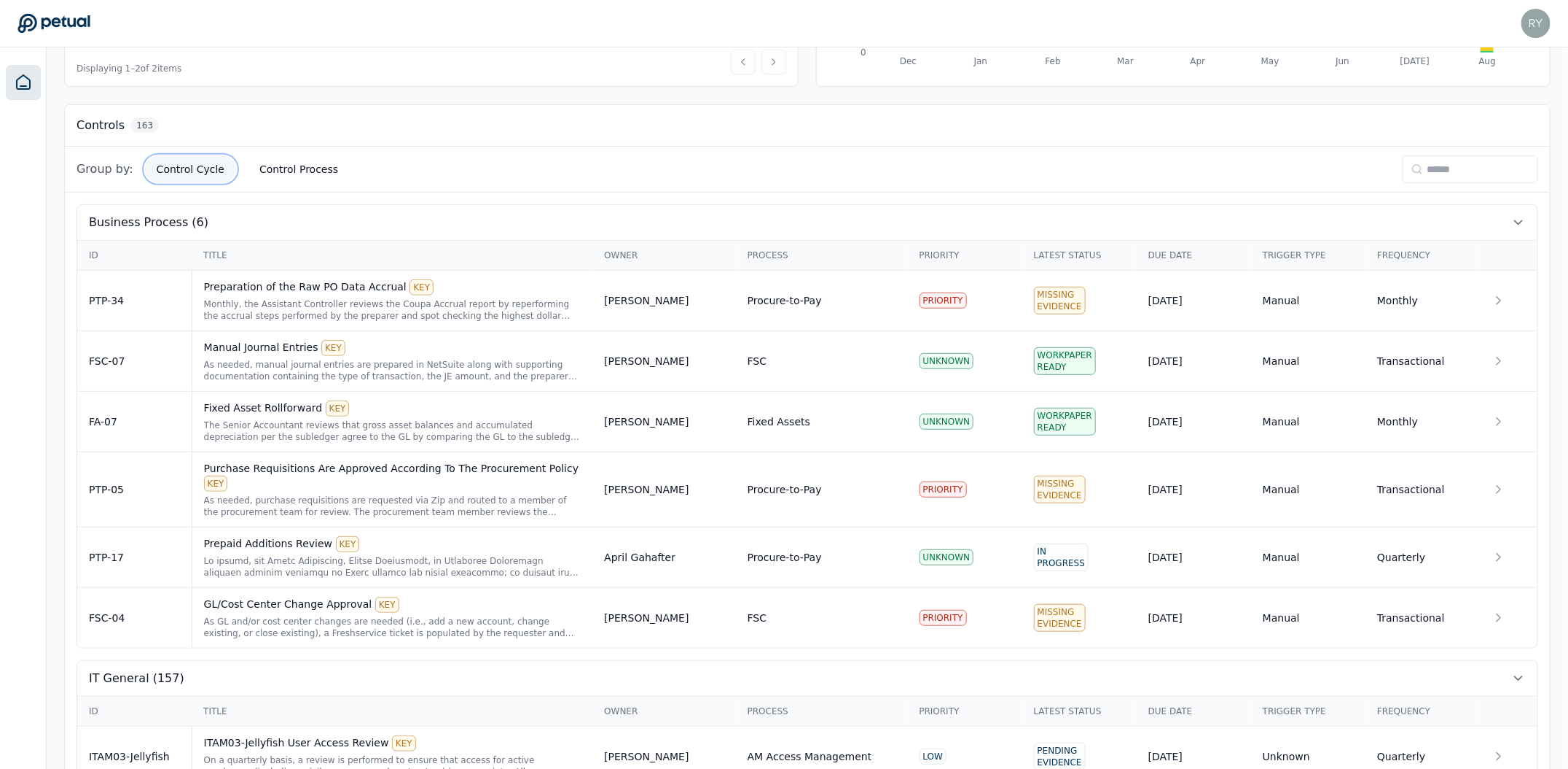
scroll to position [350, 0]
